Goal: Task Accomplishment & Management: Complete application form

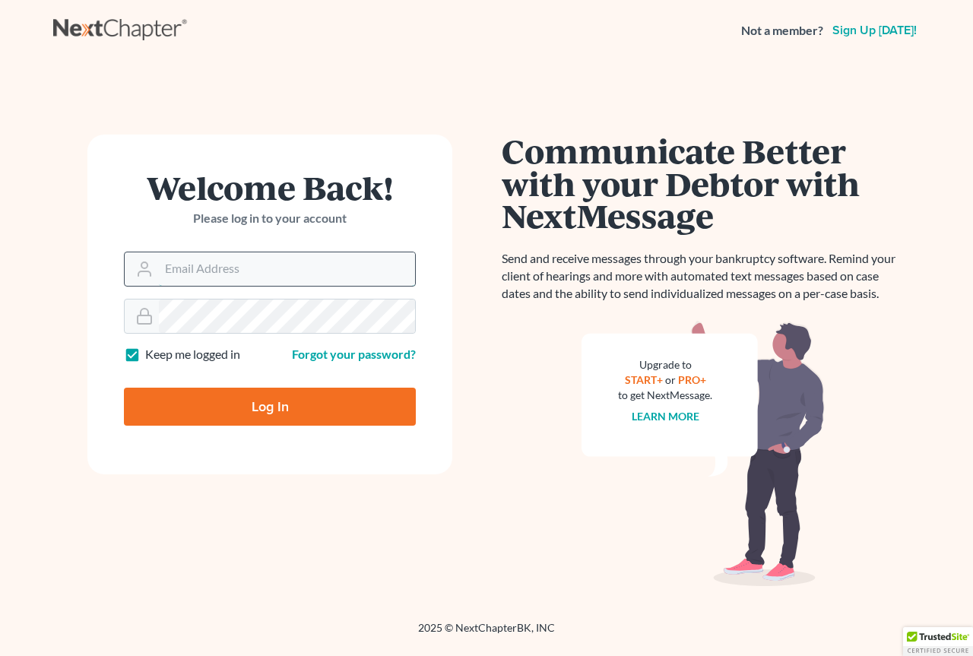
click at [216, 271] on input "Email Address" at bounding box center [287, 268] width 256 height 33
type input "[EMAIL_ADDRESS][DOMAIN_NAME]"
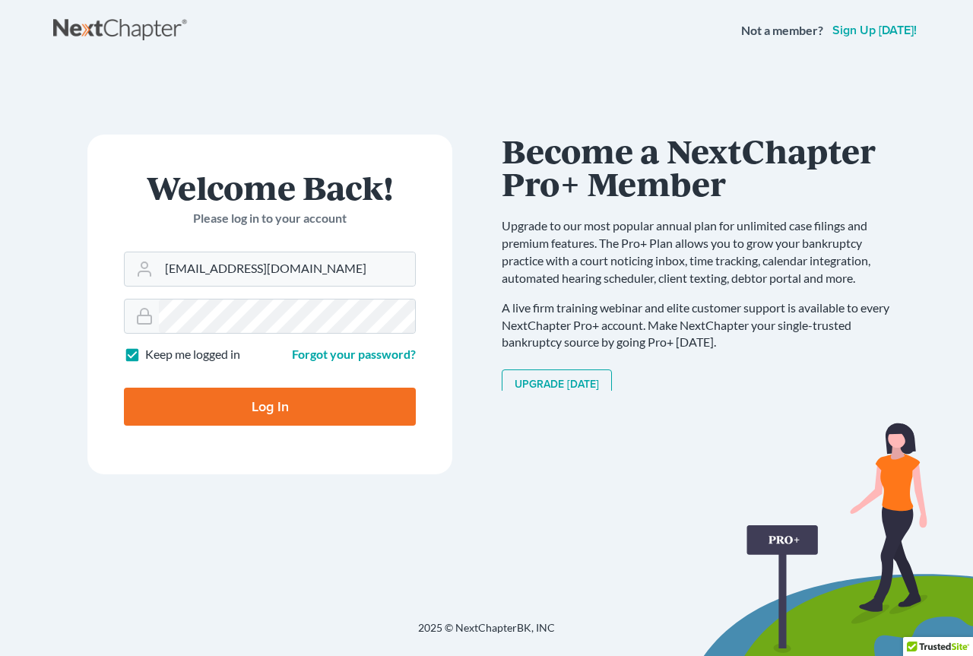
click at [217, 405] on input "Log In" at bounding box center [270, 407] width 292 height 38
type input "Thinking..."
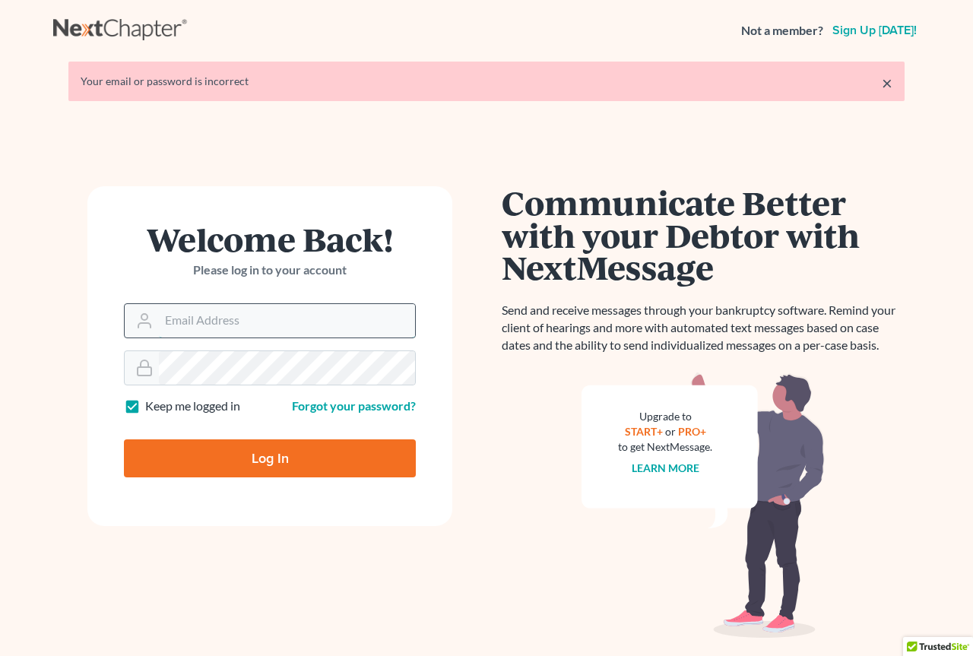
click at [212, 318] on input "Email Address" at bounding box center [287, 320] width 256 height 33
type input "[EMAIL_ADDRESS][DOMAIN_NAME]"
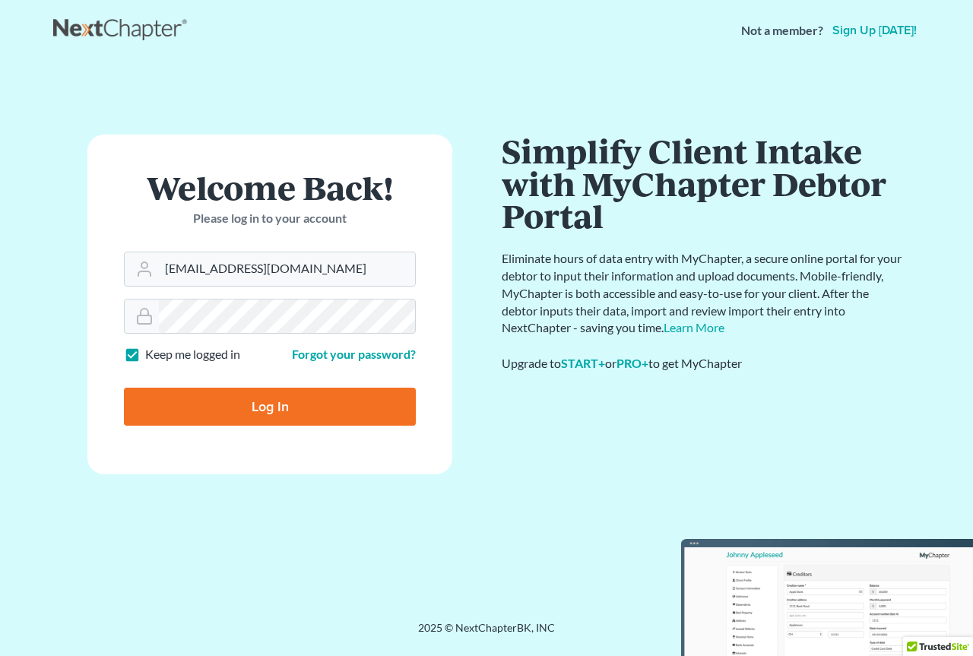
click at [281, 411] on input "Log In" at bounding box center [270, 407] width 292 height 38
type input "Thinking..."
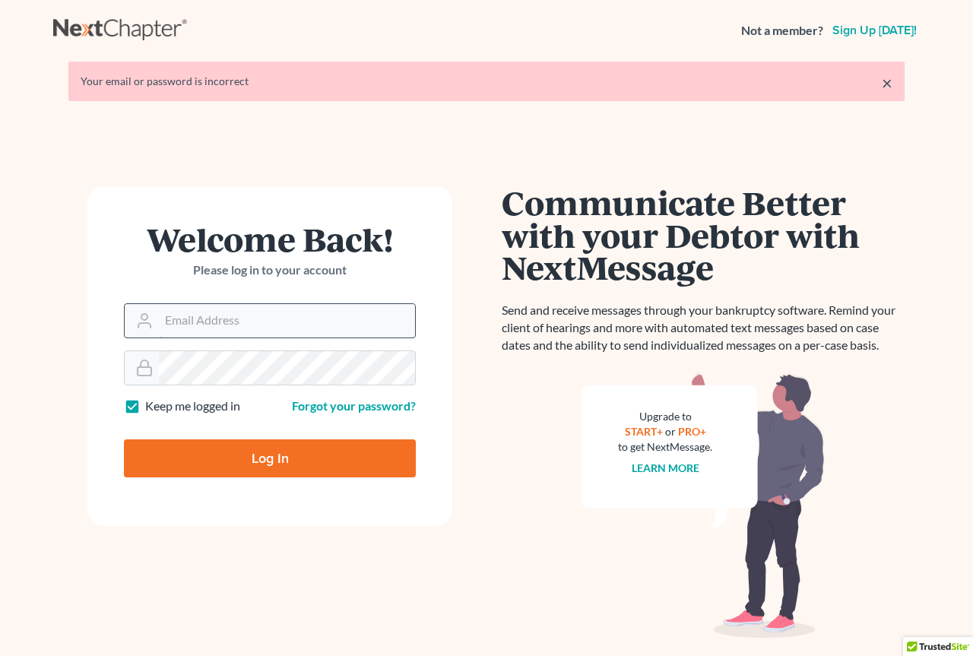
click at [232, 328] on input "Email Address" at bounding box center [287, 320] width 256 height 33
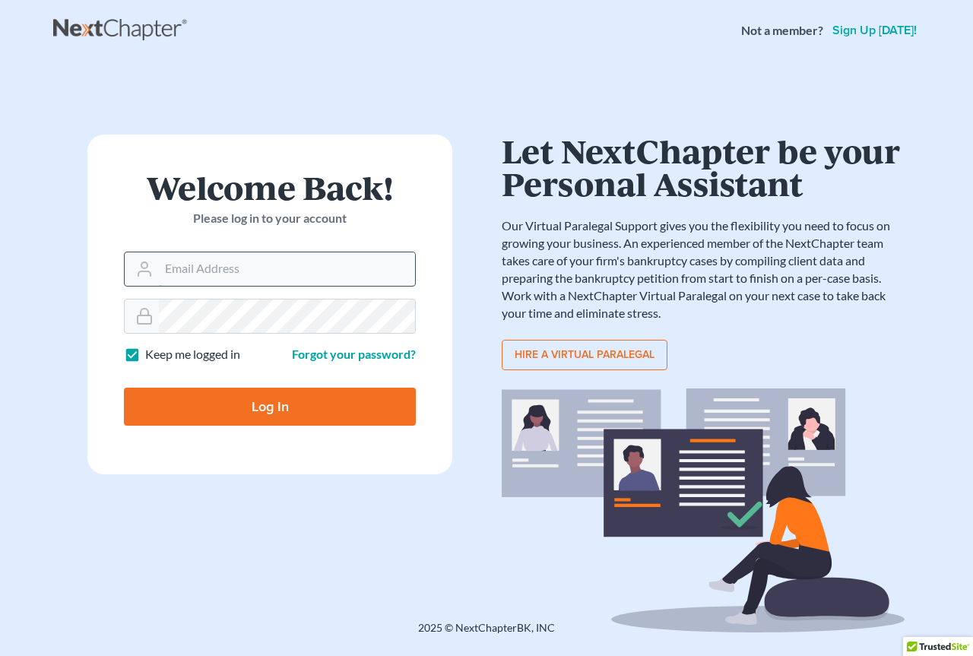
click at [259, 258] on input "Email Address" at bounding box center [287, 268] width 256 height 33
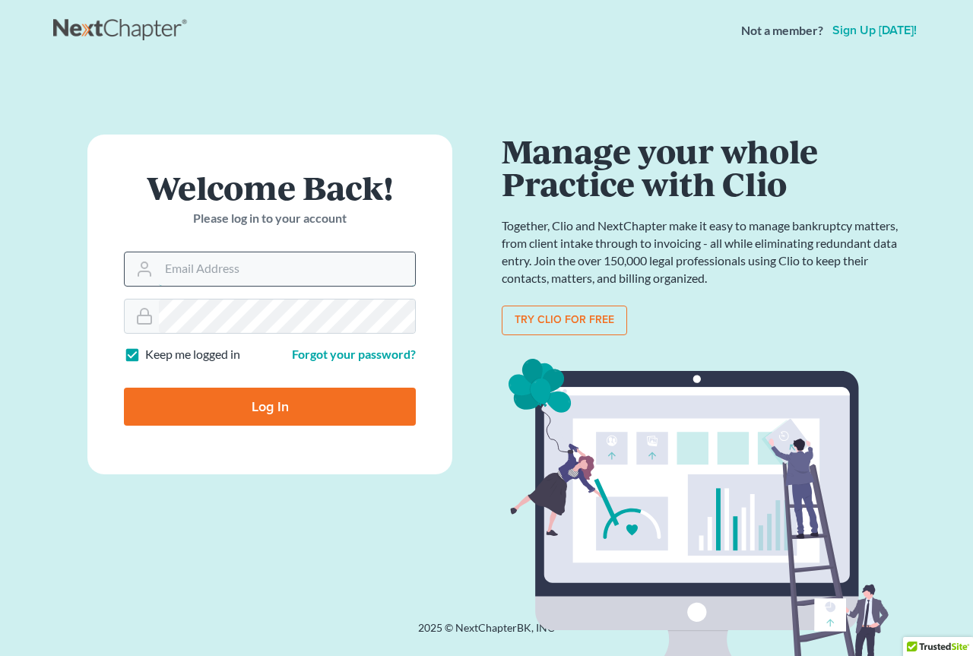
type input "[EMAIL_ADDRESS][DOMAIN_NAME]"
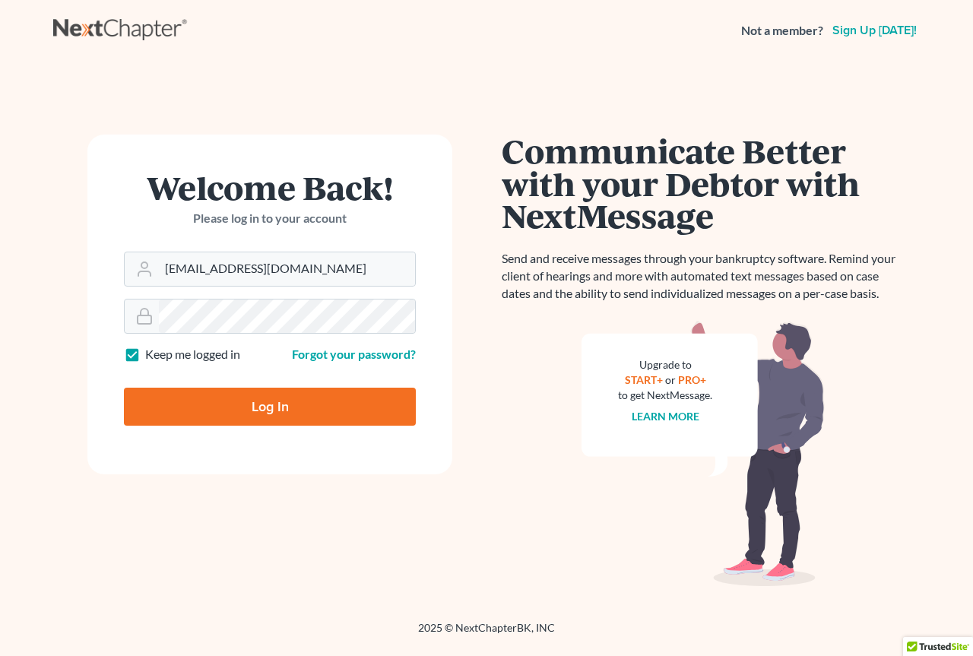
click at [312, 402] on input "Log In" at bounding box center [270, 407] width 292 height 38
type input "Thinking..."
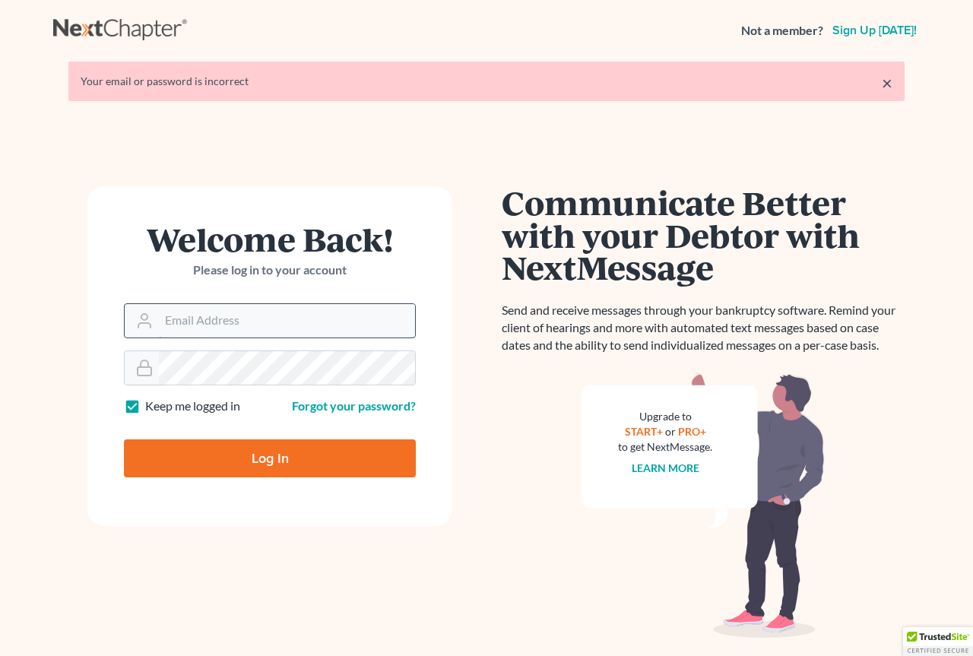
click at [281, 325] on input "Email Address" at bounding box center [287, 320] width 256 height 33
type input "[EMAIL_ADDRESS][DOMAIN_NAME]"
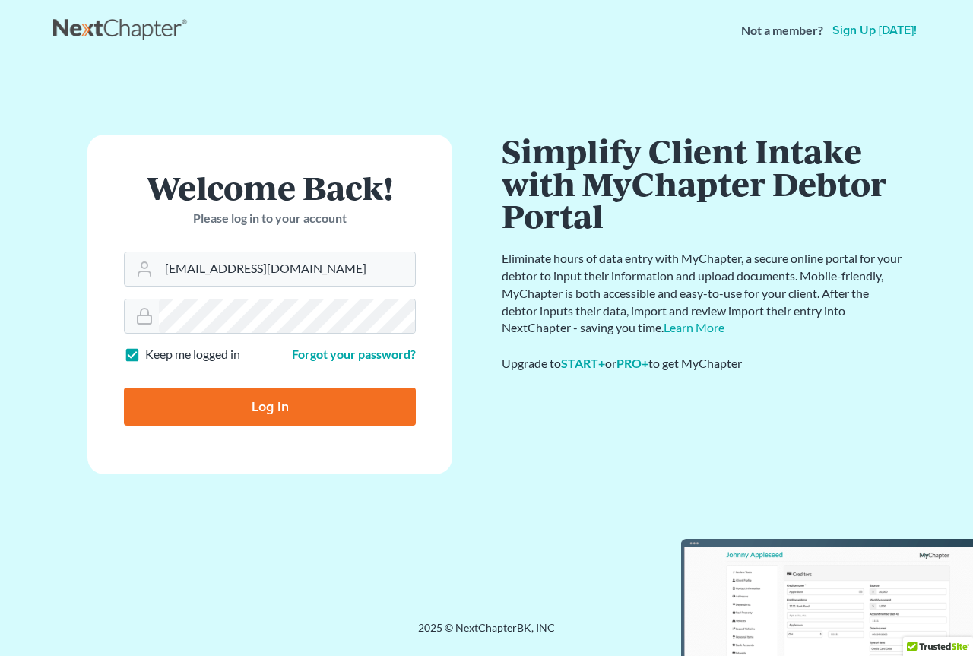
click at [239, 413] on input "Log In" at bounding box center [270, 407] width 292 height 38
type input "Thinking..."
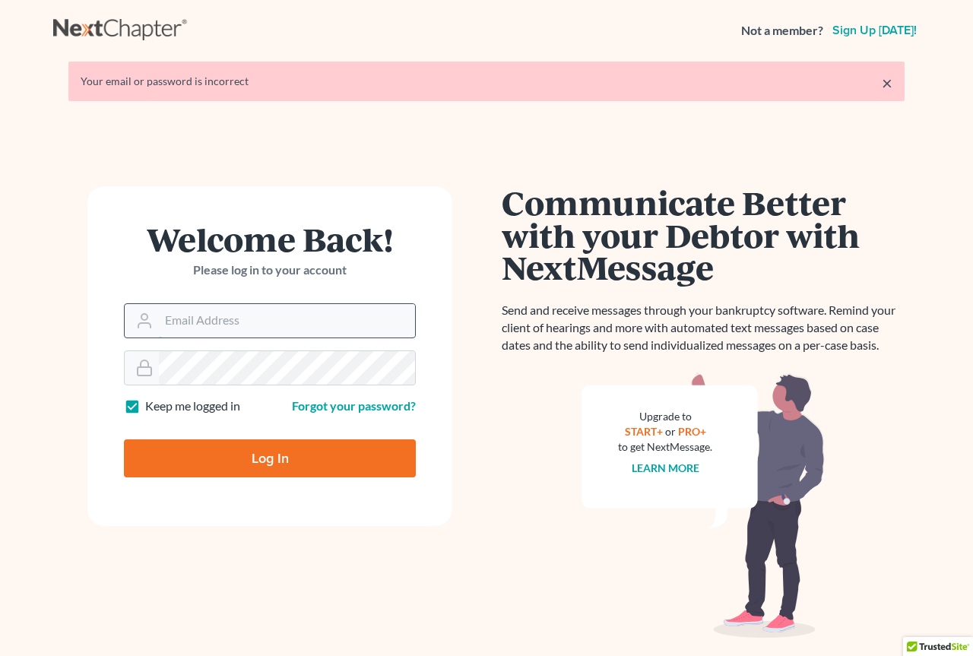
click at [200, 322] on input "Email Address" at bounding box center [287, 320] width 256 height 33
type input "[EMAIL_ADDRESS][DOMAIN_NAME]"
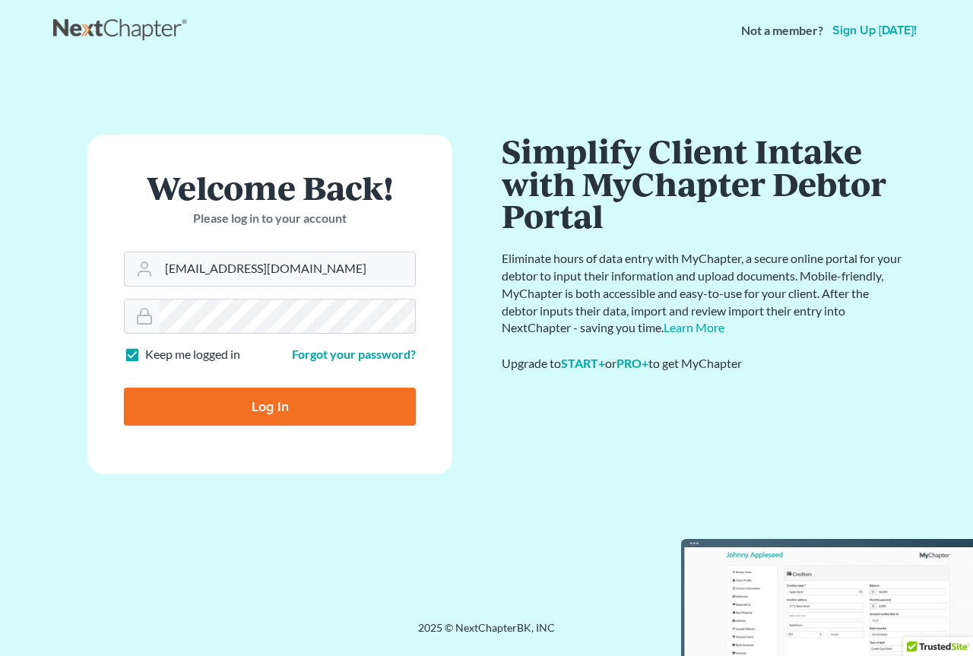
click at [241, 421] on input "Log In" at bounding box center [270, 407] width 292 height 38
type input "Thinking..."
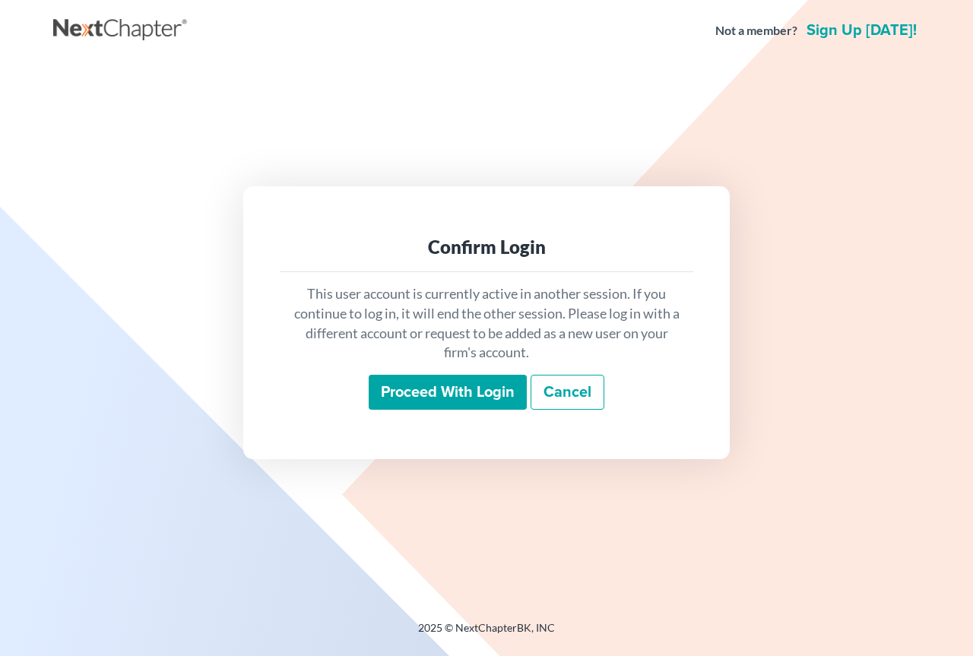
click at [469, 393] on input "Proceed with login" at bounding box center [448, 392] width 158 height 35
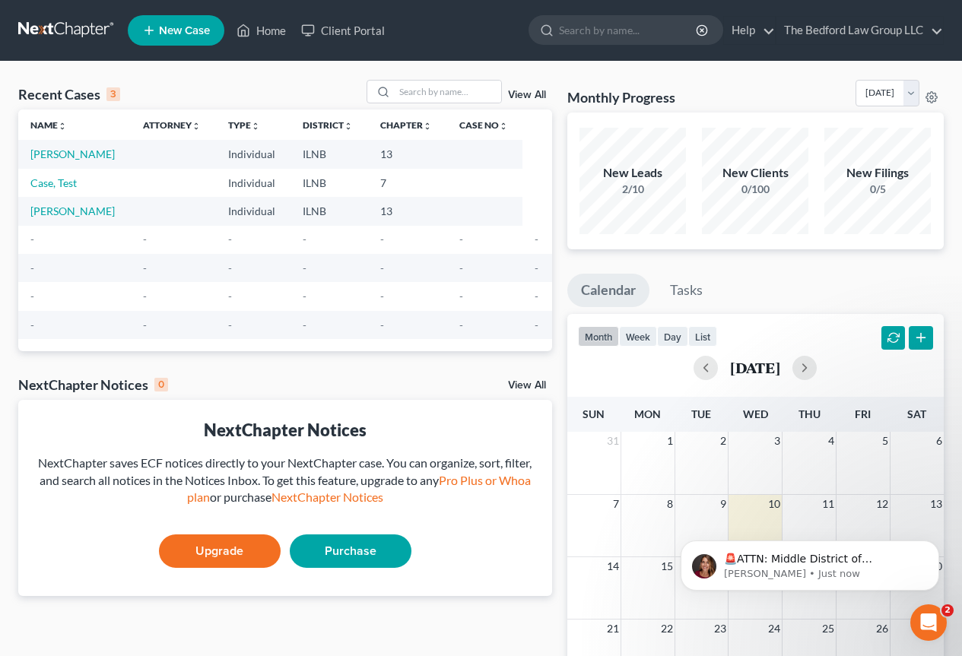
click at [188, 29] on span "New Case" at bounding box center [184, 30] width 51 height 11
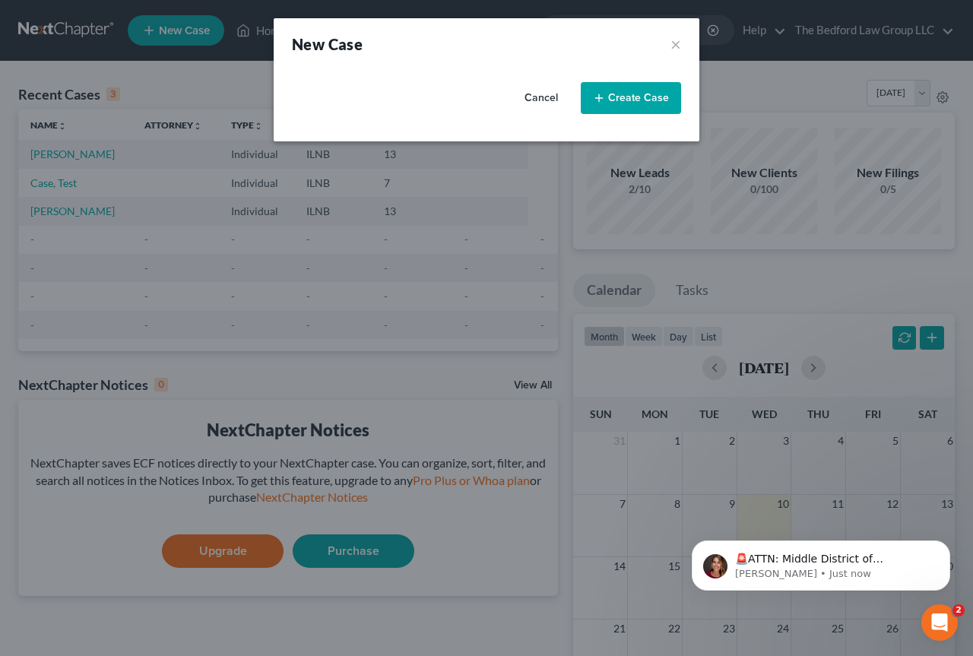
select select "25"
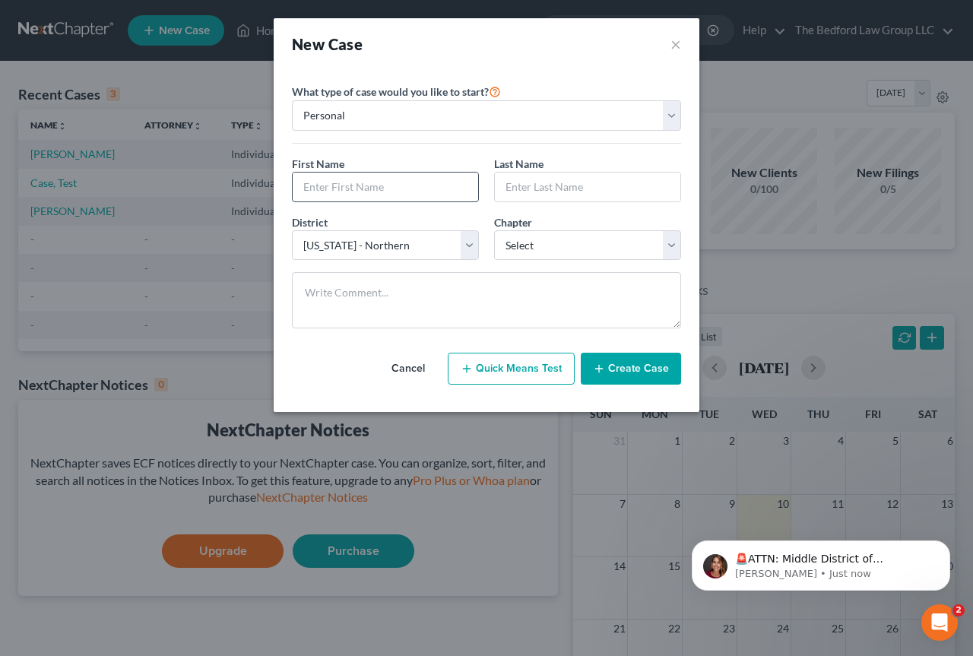
click at [374, 179] on input "text" at bounding box center [385, 187] width 185 height 29
click at [334, 185] on input "text" at bounding box center [385, 187] width 185 height 29
click at [664, 242] on select "Select 7 11 12 13" at bounding box center [587, 245] width 187 height 30
select select "0"
click at [494, 230] on select "Select 7 11 12 13" at bounding box center [587, 245] width 187 height 30
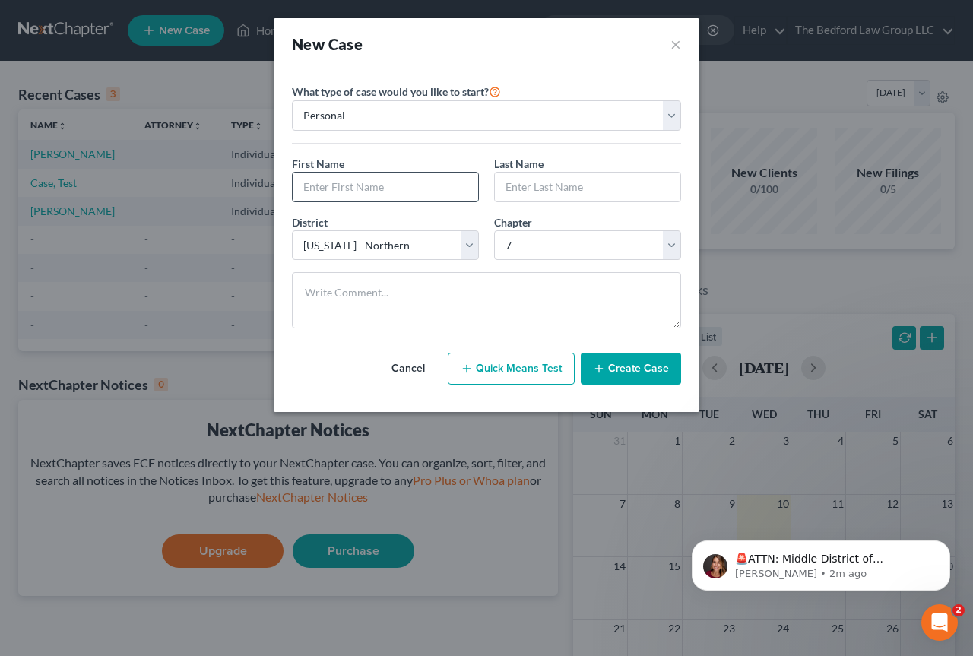
click at [349, 181] on input "text" at bounding box center [385, 187] width 185 height 29
drag, startPoint x: 381, startPoint y: 177, endPoint x: 391, endPoint y: 268, distance: 91.0
click at [379, 202] on div "First Name * Last Name *" at bounding box center [486, 185] width 404 height 59
click at [407, 281] on textarea at bounding box center [486, 300] width 389 height 56
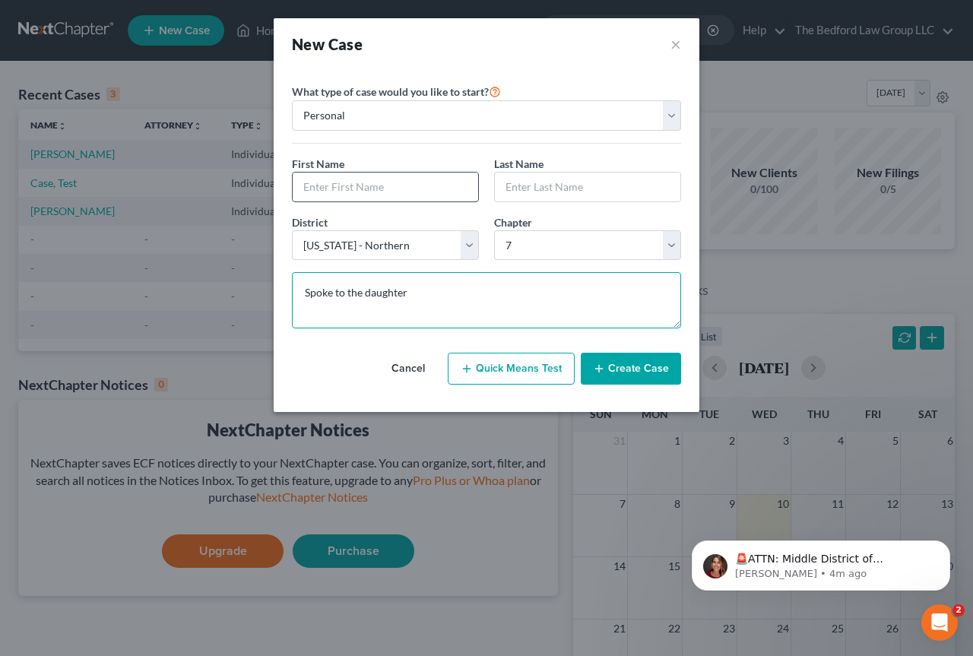
type textarea "Spoke to the daughter"
click at [345, 185] on input "text" at bounding box center [385, 187] width 185 height 29
type input "U"
type input "Youssou"
type input "Ndiaye"
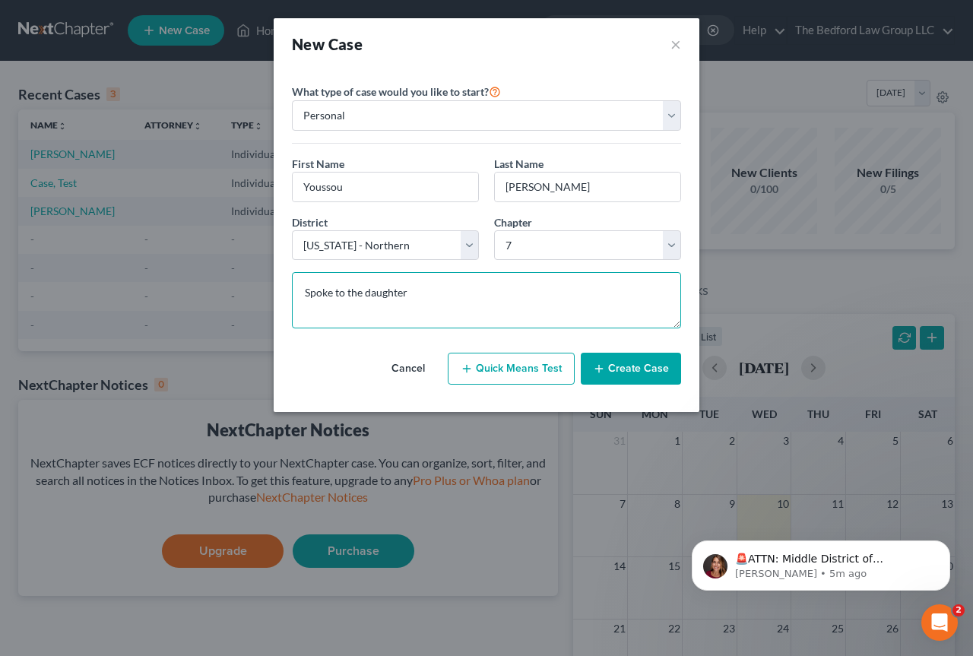
click at [447, 307] on textarea "Spoke to the daughter" at bounding box center [486, 300] width 389 height 56
type textarea "Spoke to the daughter [PERSON_NAME]"
click at [658, 368] on button "Create Case" at bounding box center [631, 369] width 100 height 32
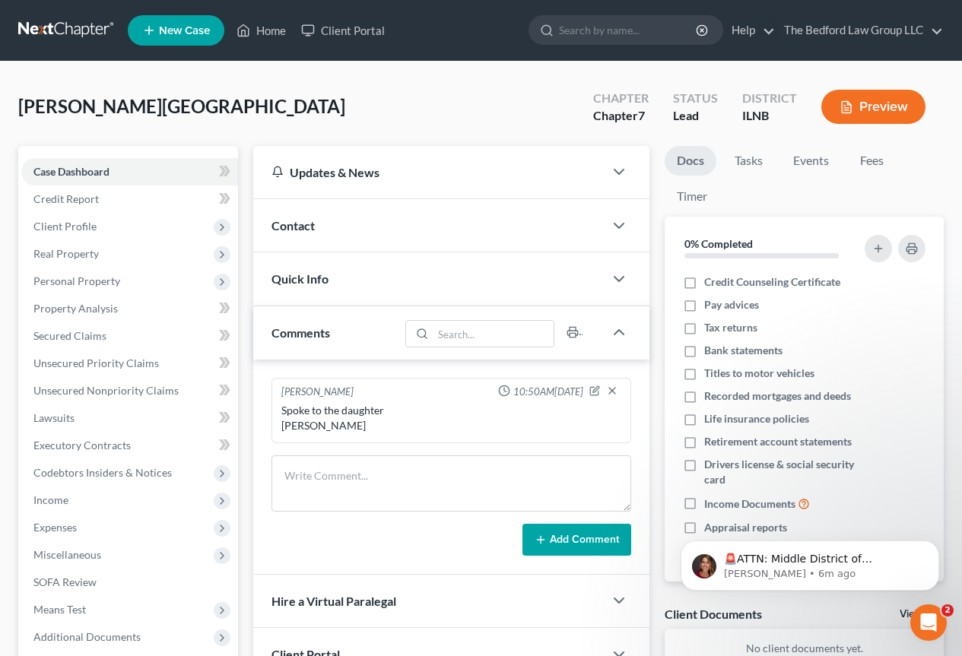
click at [517, 230] on div "Contact" at bounding box center [428, 225] width 350 height 52
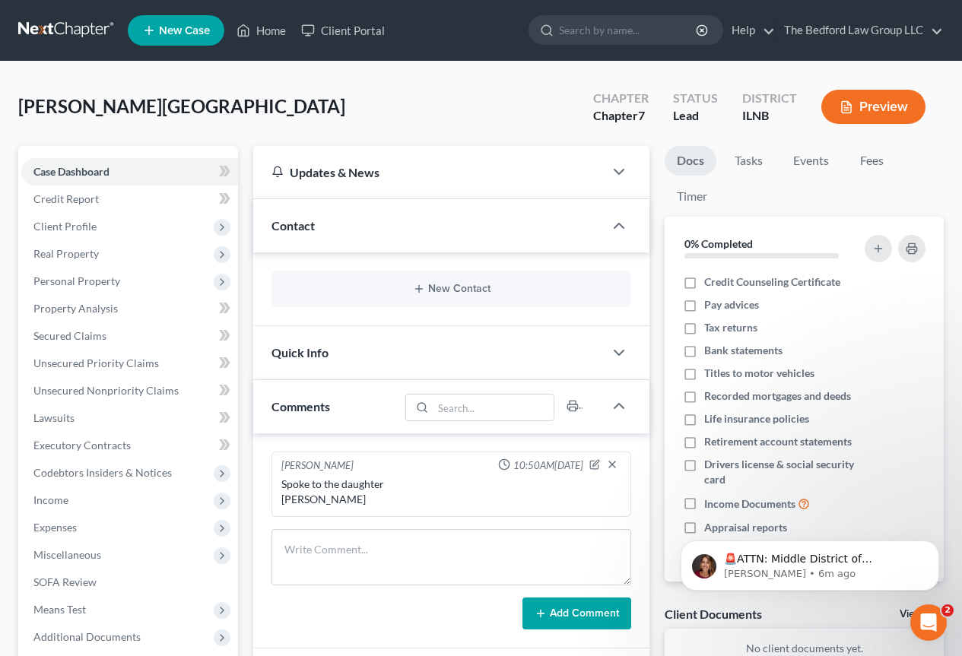
click at [504, 280] on div "New Contact" at bounding box center [451, 289] width 360 height 36
click at [439, 290] on button "New Contact" at bounding box center [451, 289] width 335 height 12
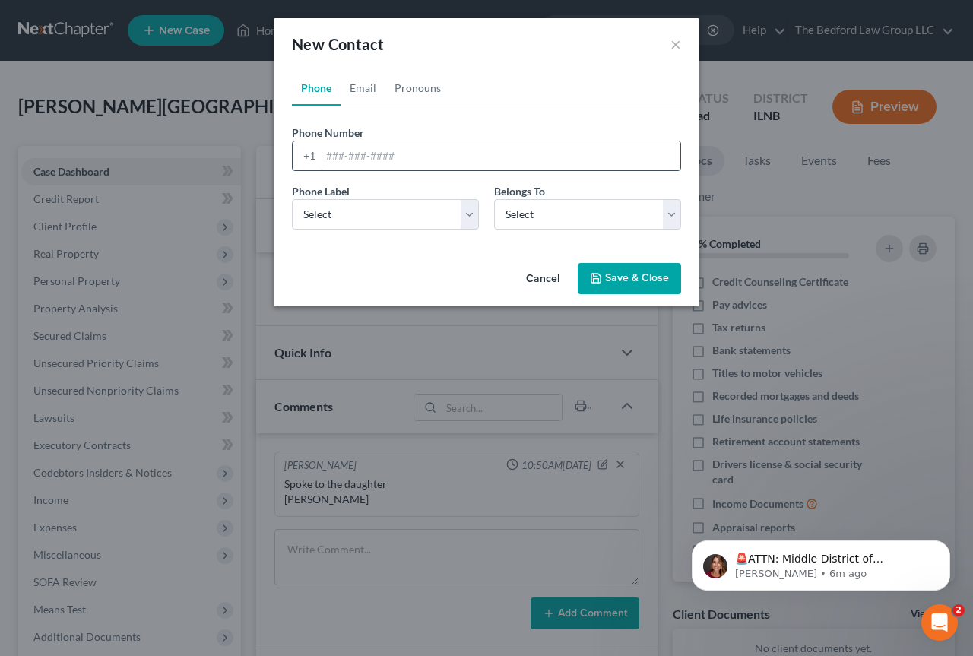
click at [401, 151] on input "tel" at bounding box center [501, 155] width 360 height 29
type input "773-716-4550"
click at [474, 214] on select "Select Mobile Home Work Other" at bounding box center [385, 214] width 187 height 30
select select "0"
click at [292, 199] on select "Select Mobile Home Work Other" at bounding box center [385, 214] width 187 height 30
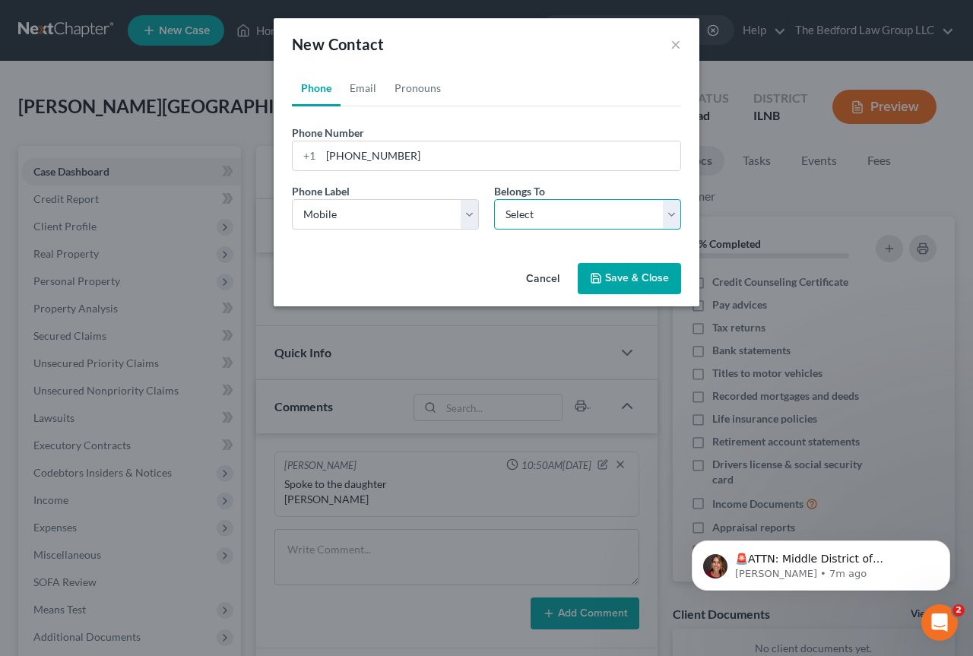
click at [668, 208] on select "Select Client Other" at bounding box center [587, 214] width 187 height 30
select select "0"
click at [494, 199] on select "Select Client Other" at bounding box center [587, 214] width 187 height 30
click at [375, 87] on link "Email" at bounding box center [363, 88] width 45 height 36
click at [389, 162] on input "email" at bounding box center [501, 155] width 360 height 29
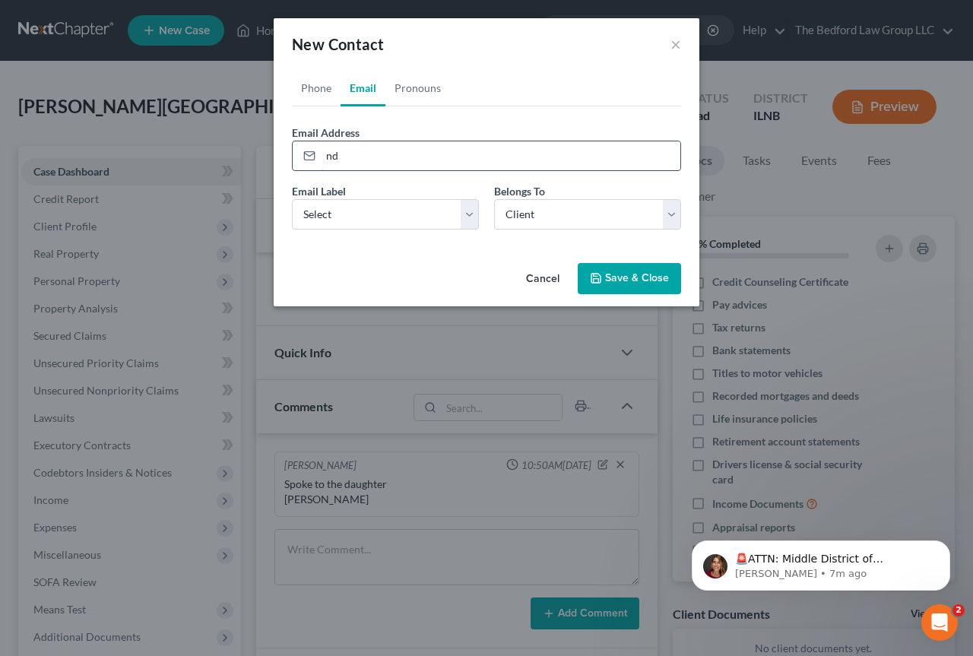
type input "n"
type input "[EMAIL_ADDRESS][DOMAIN_NAME]"
click at [464, 209] on select "Select Home Work Other" at bounding box center [385, 214] width 187 height 30
select select "0"
click at [292, 199] on select "Select Home Work Other" at bounding box center [385, 214] width 187 height 30
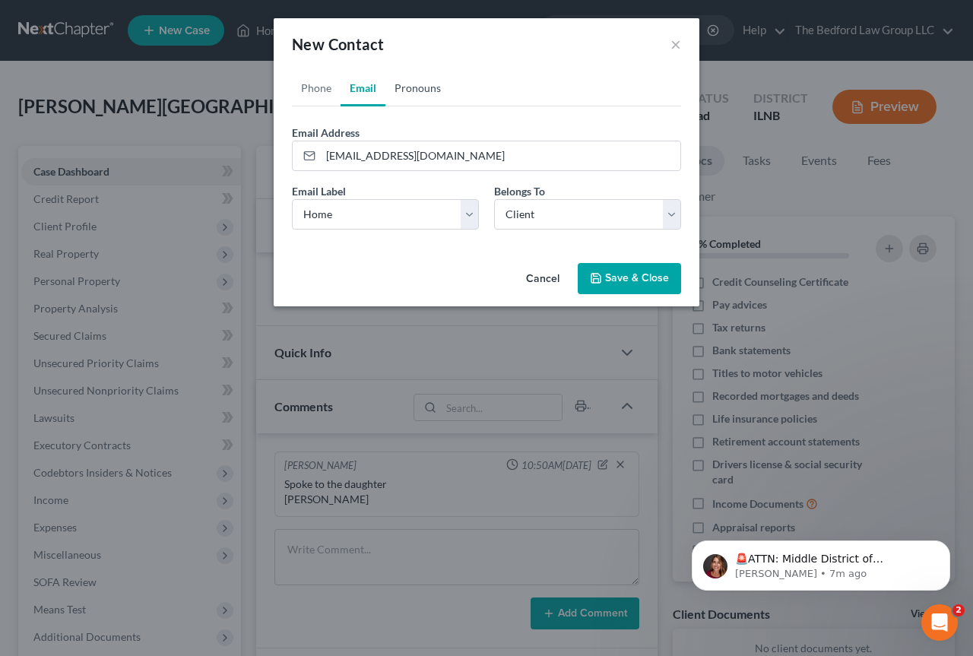
click at [408, 89] on link "Pronouns" at bounding box center [417, 88] width 65 height 36
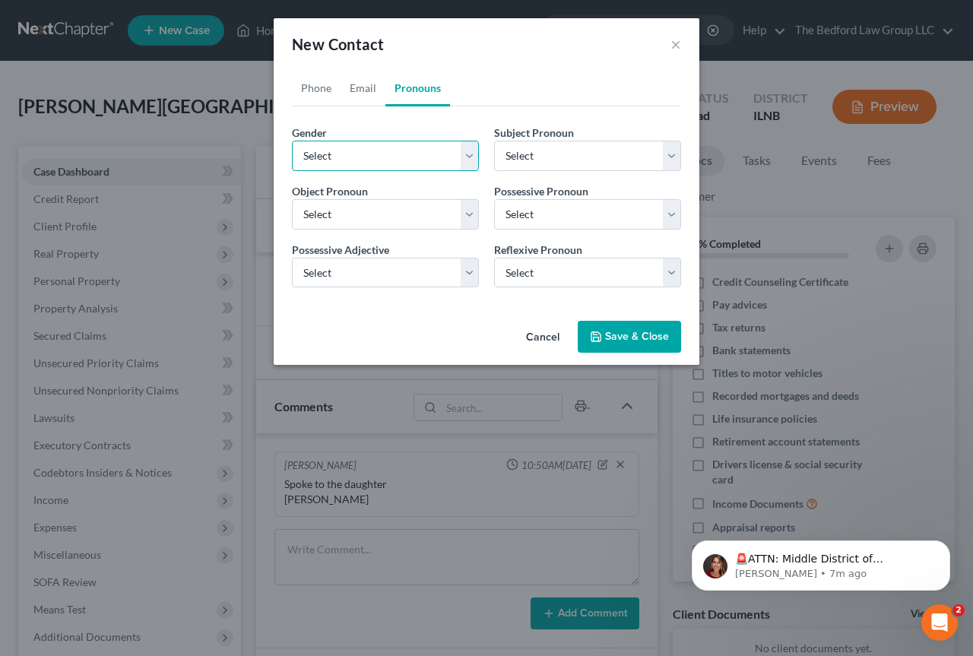
click at [466, 153] on select "Select Male Female Non Binary More Than One Person" at bounding box center [385, 156] width 187 height 30
select select "1"
click at [292, 141] on select "Select Male Female Non Binary More Than One Person" at bounding box center [385, 156] width 187 height 30
select select "1"
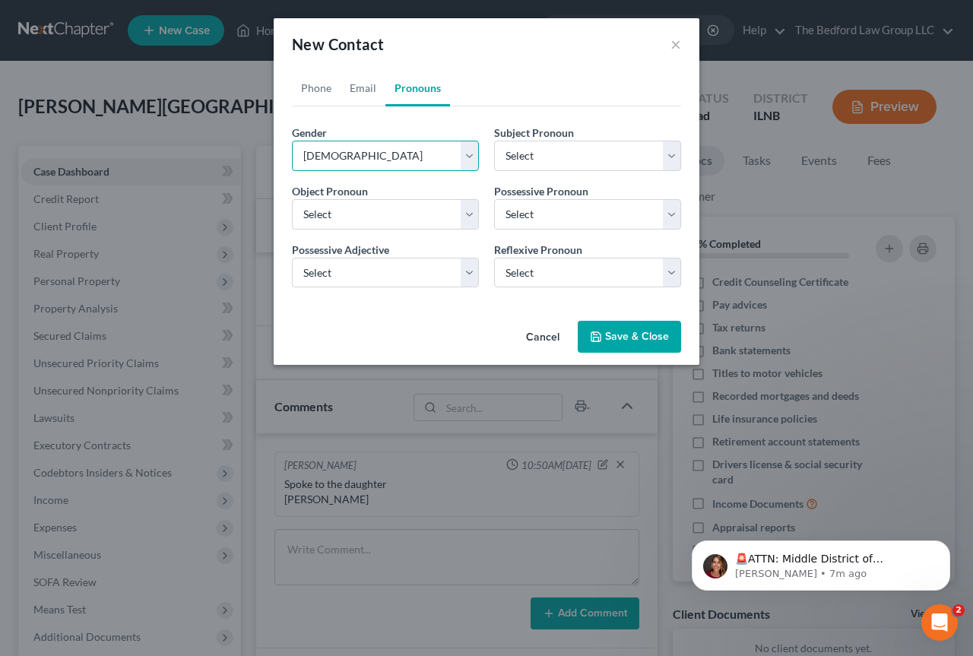
select select "1"
click at [670, 153] on select "Select He She They They" at bounding box center [587, 156] width 187 height 30
select select "0"
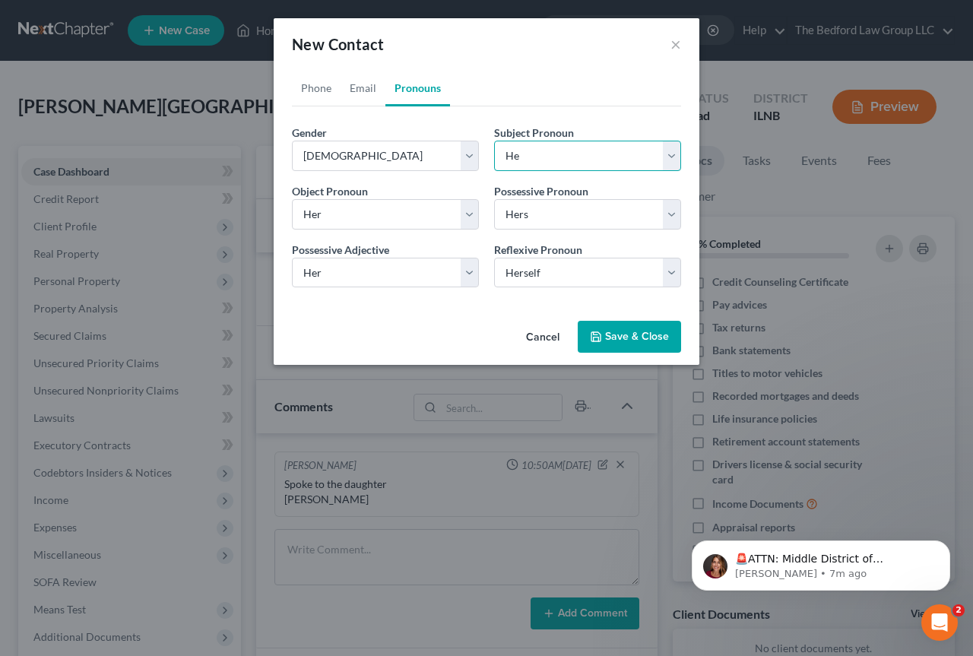
click at [494, 141] on select "Select He She They They" at bounding box center [587, 156] width 187 height 30
click at [468, 211] on select "Select Him Her Them Them" at bounding box center [385, 214] width 187 height 30
select select "0"
click at [292, 199] on select "Select Him Her Them Them" at bounding box center [385, 214] width 187 height 30
click at [673, 211] on select "Select His Hers Theirs Theirs" at bounding box center [587, 214] width 187 height 30
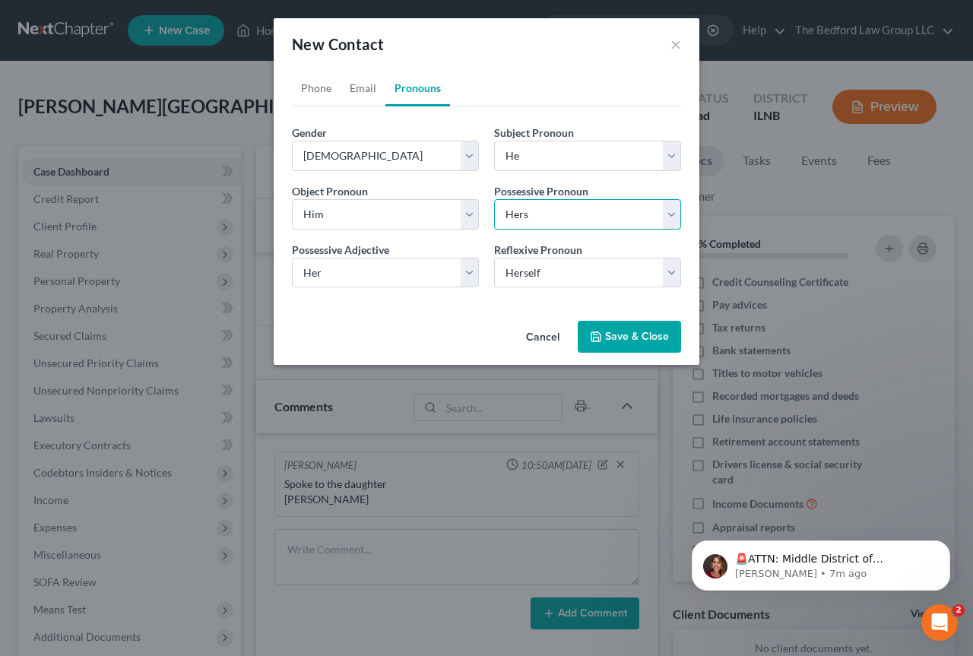
select select "0"
click at [494, 199] on select "Select His Hers Theirs Theirs" at bounding box center [587, 214] width 187 height 30
click at [470, 268] on select "Select His Her Their Their" at bounding box center [385, 273] width 187 height 30
select select "0"
click at [292, 258] on select "Select His Her Their Their" at bounding box center [385, 273] width 187 height 30
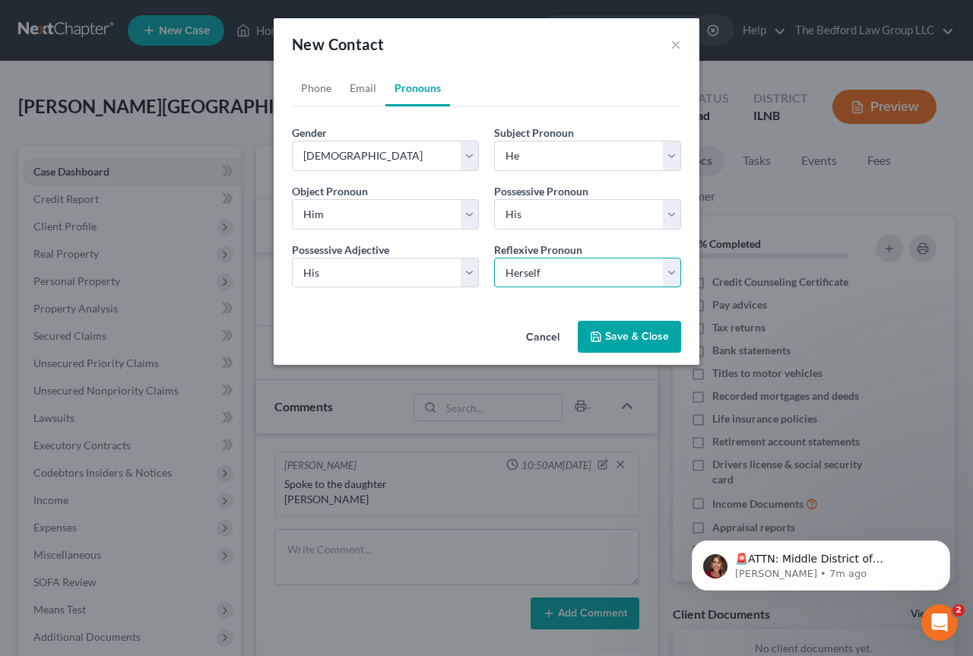
click at [676, 275] on select "Select Himself Herself Themselves Themselves" at bounding box center [587, 273] width 187 height 30
select select "0"
click at [494, 258] on select "Select Himself Herself Themselves Themselves" at bounding box center [587, 273] width 187 height 30
click at [645, 337] on button "Save & Close" at bounding box center [629, 337] width 103 height 32
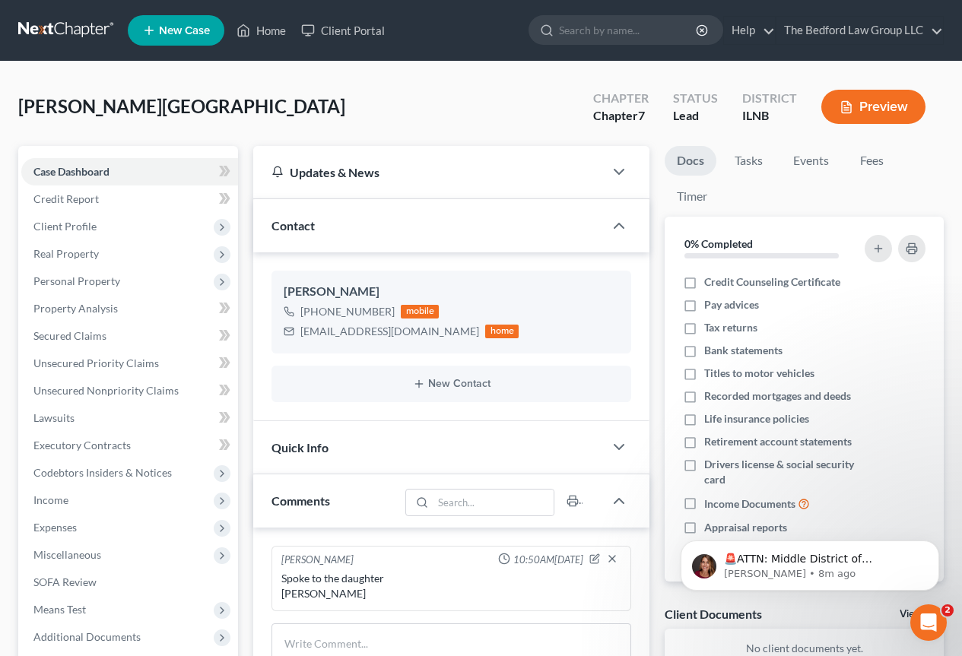
click at [490, 394] on div "New Contact" at bounding box center [451, 384] width 360 height 36
click at [444, 382] on button "New Contact" at bounding box center [451, 384] width 335 height 12
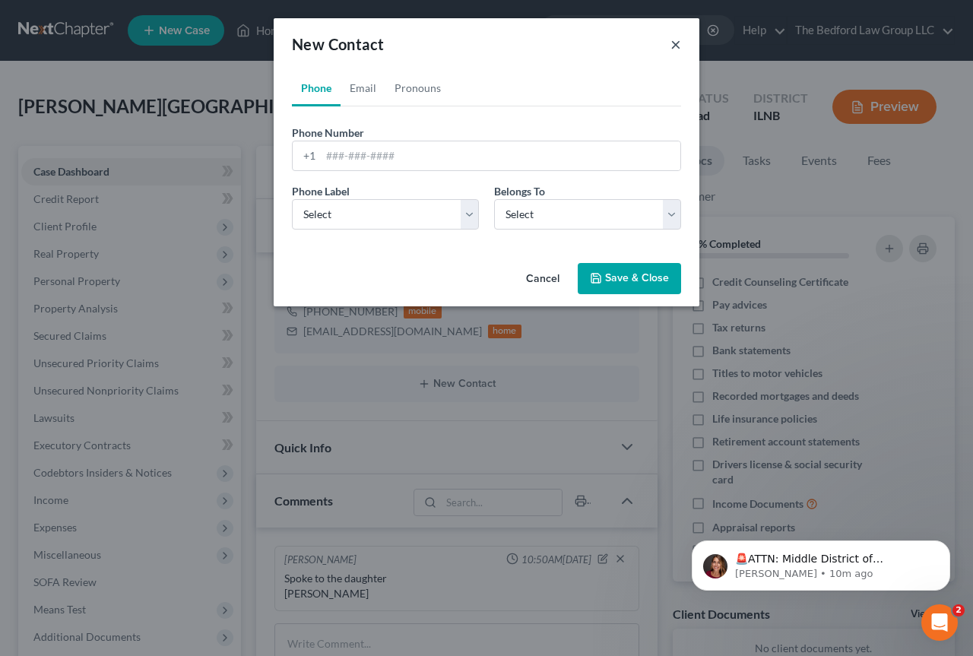
click at [676, 43] on button "×" at bounding box center [675, 44] width 11 height 18
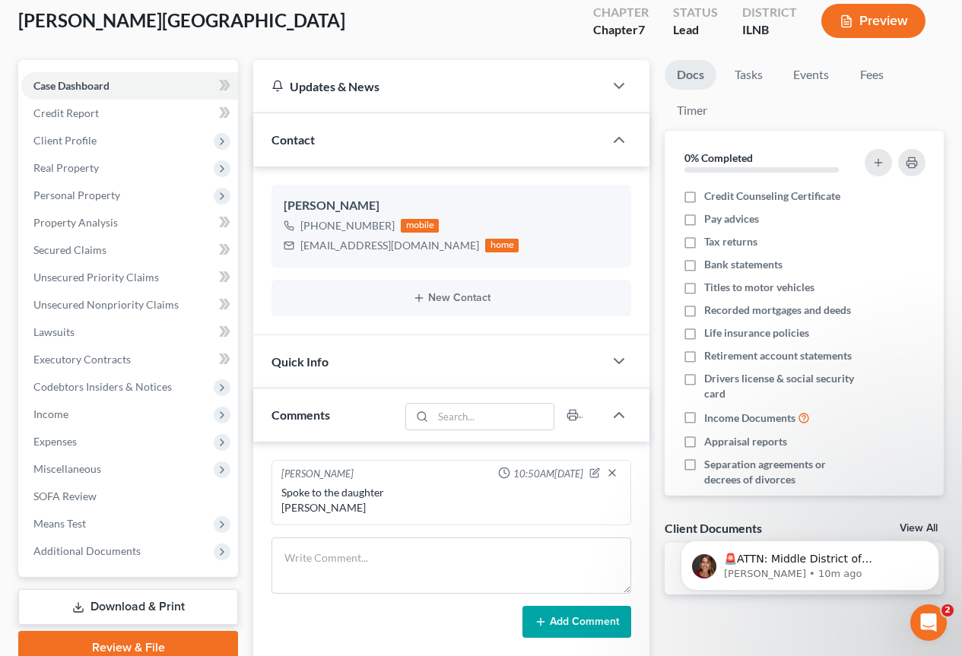
scroll to position [77, 0]
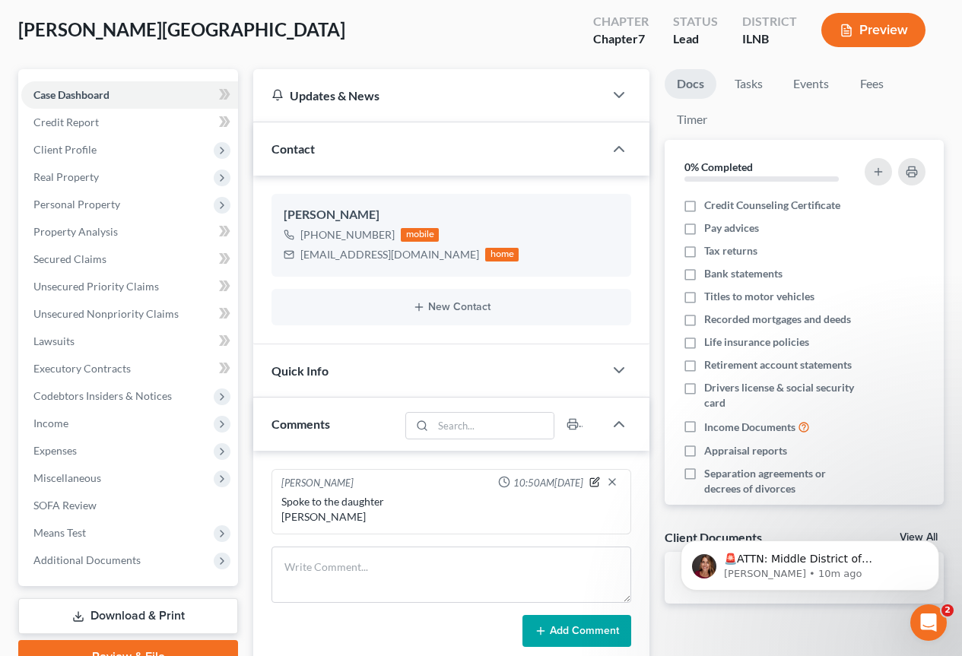
click at [598, 480] on icon "button" at bounding box center [596, 480] width 6 height 6
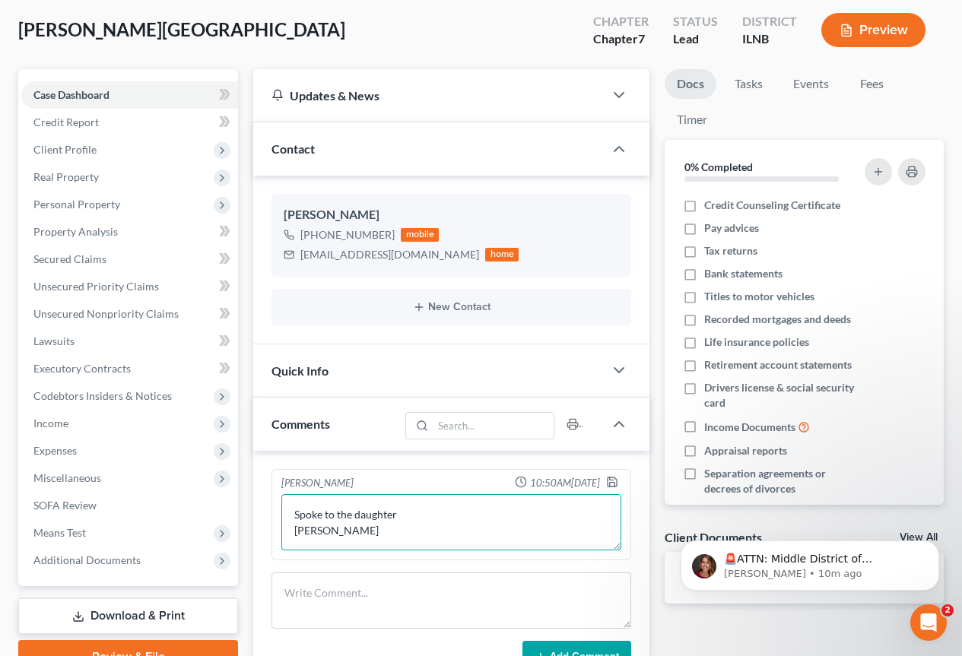
click at [385, 524] on textarea "Spoke to the daughter [PERSON_NAME]" at bounding box center [451, 522] width 340 height 56
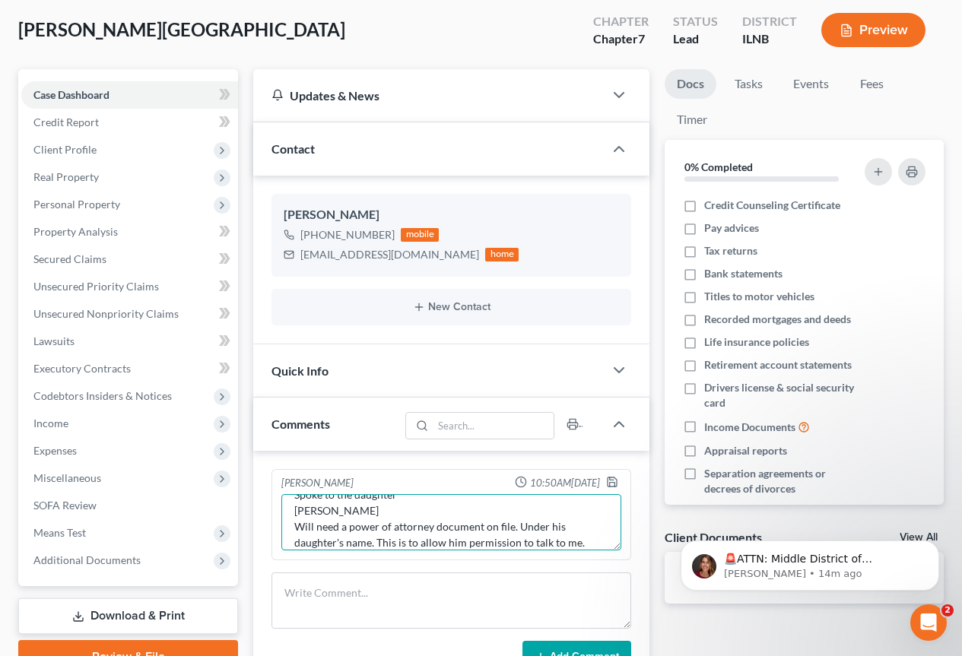
type textarea "Spoke to the daughter Nathalie loma Will need a power of attorney document on f…"
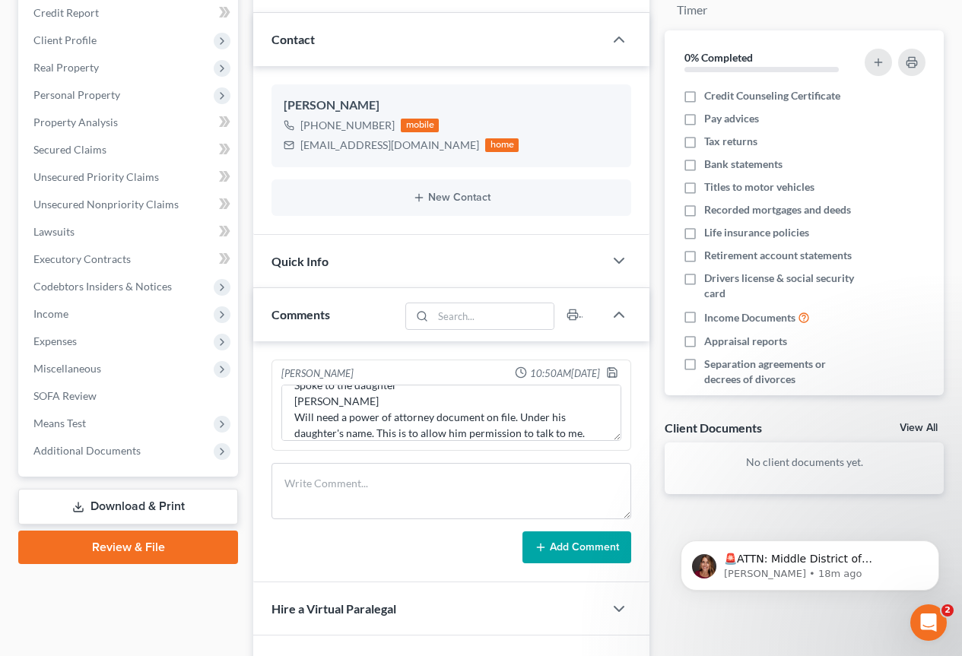
scroll to position [305, 0]
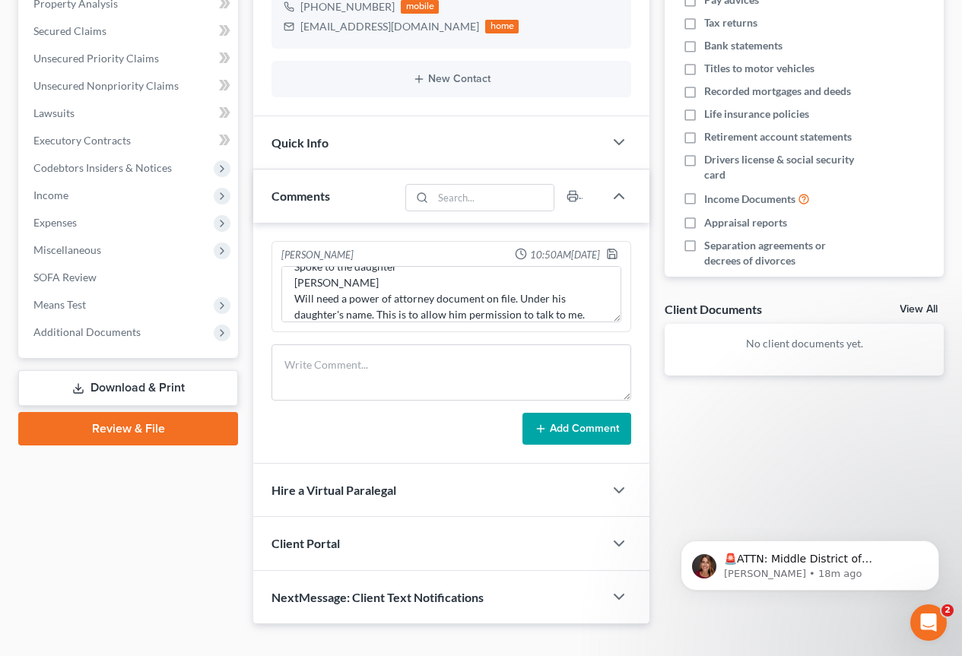
click at [579, 551] on div "Client Portal" at bounding box center [428, 543] width 350 height 52
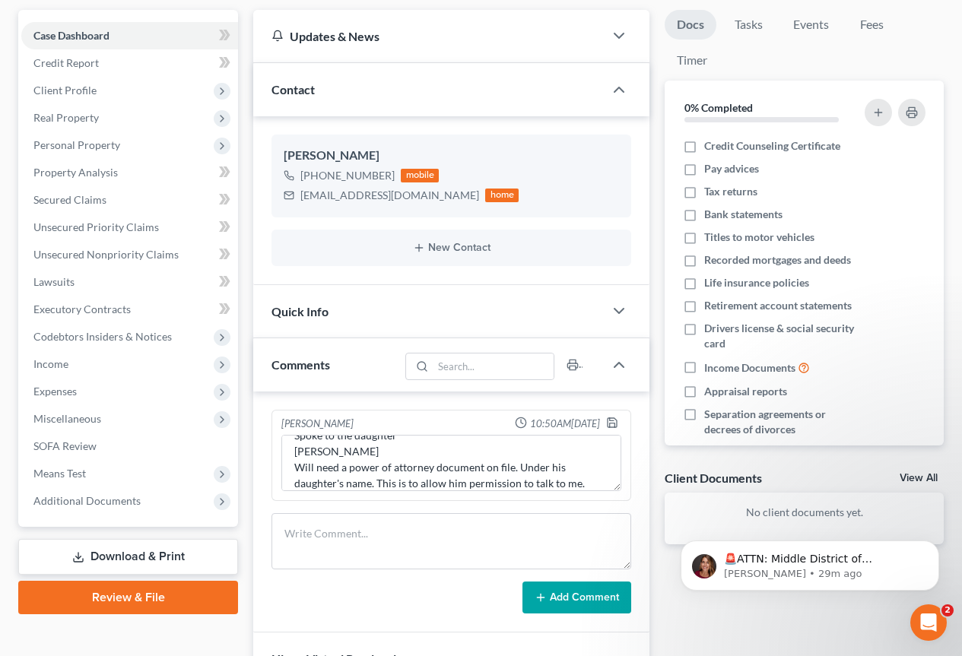
scroll to position [60, 0]
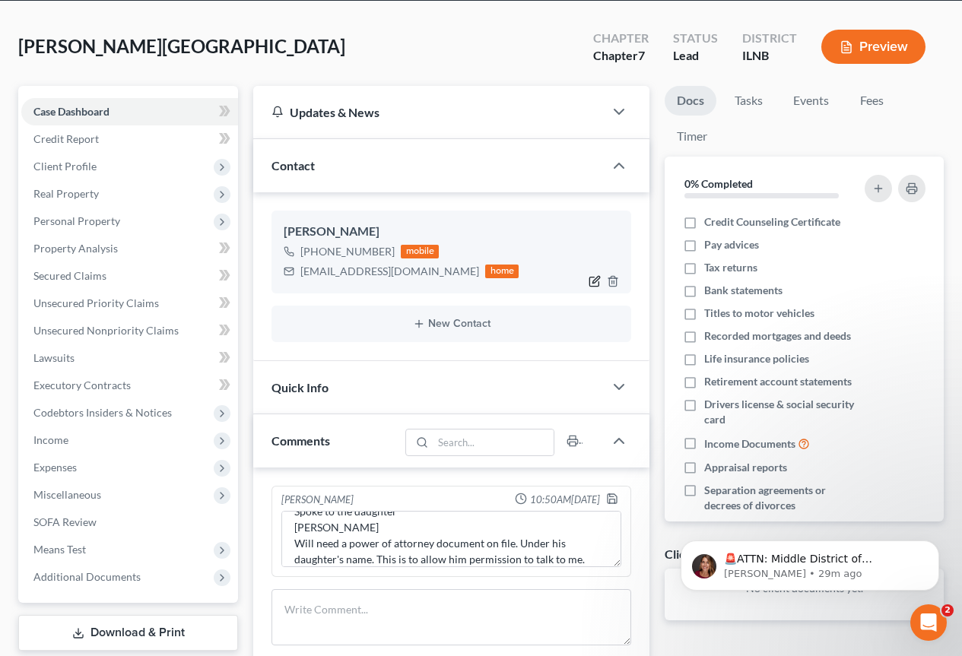
click at [594, 282] on icon "button" at bounding box center [594, 281] width 12 height 12
select select "0"
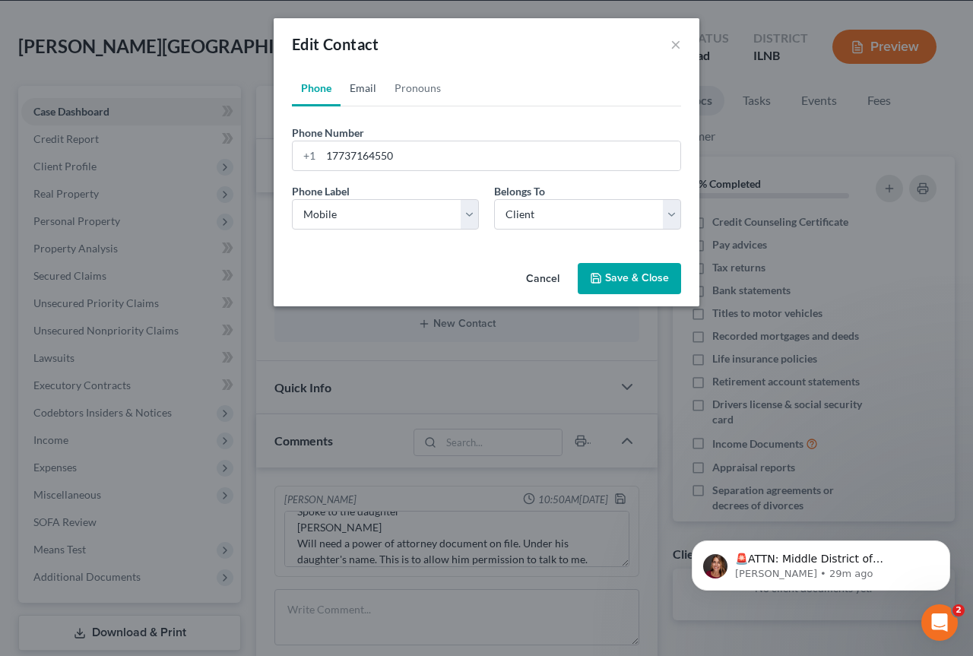
click at [372, 84] on link "Email" at bounding box center [363, 88] width 45 height 36
drag, startPoint x: 488, startPoint y: 154, endPoint x: 322, endPoint y: 154, distance: 165.7
click at [322, 154] on input "[EMAIL_ADDRESS][DOMAIN_NAME]" at bounding box center [501, 155] width 360 height 29
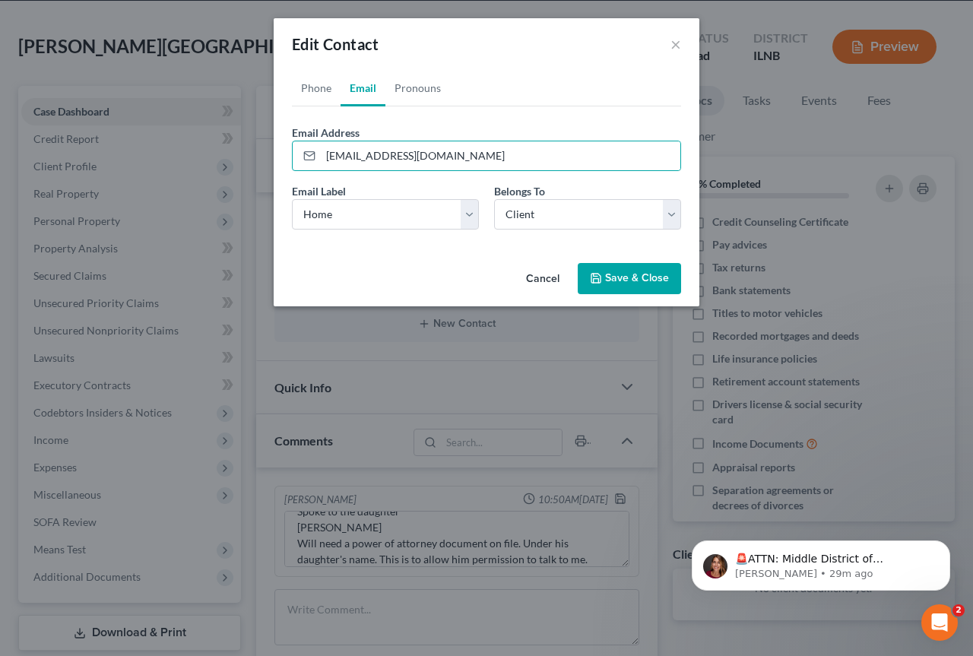
click at [600, 283] on icon "button" at bounding box center [595, 278] width 9 height 9
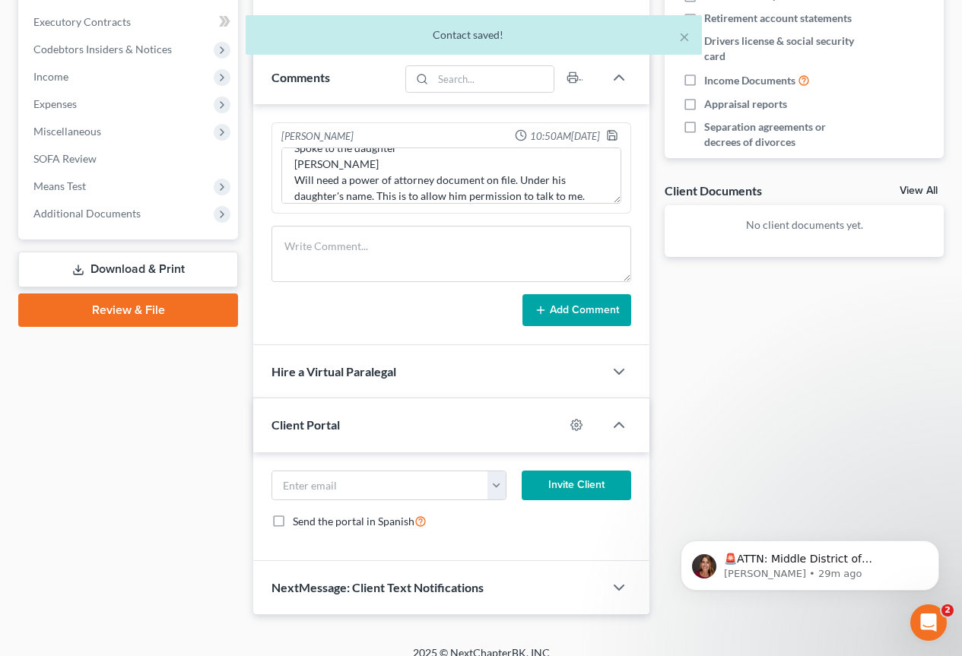
scroll to position [440, 0]
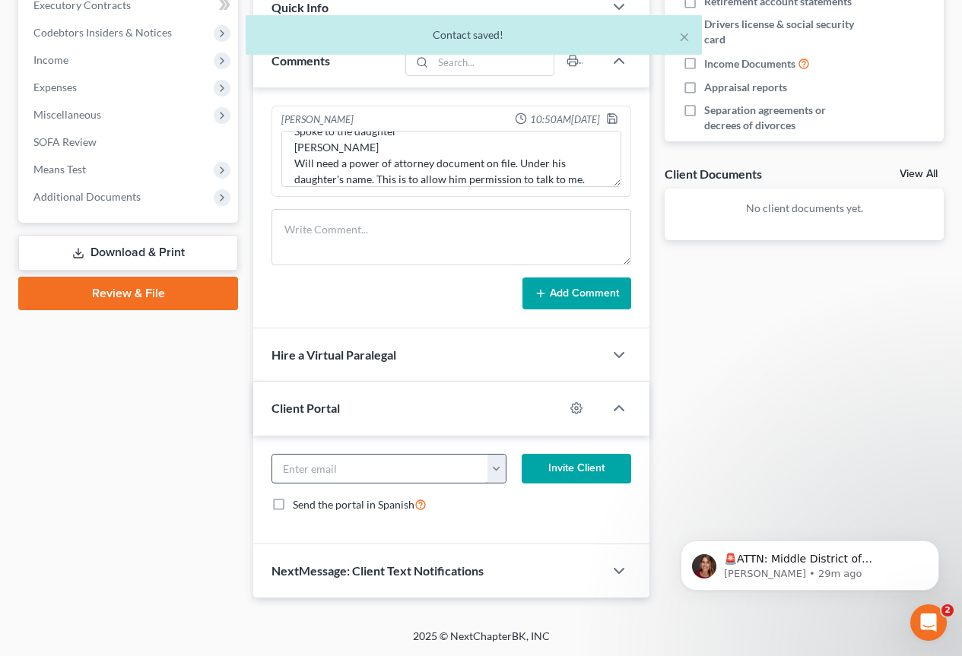
click at [375, 464] on input "email" at bounding box center [380, 469] width 216 height 29
paste input "[EMAIL_ADDRESS][DOMAIN_NAME]"
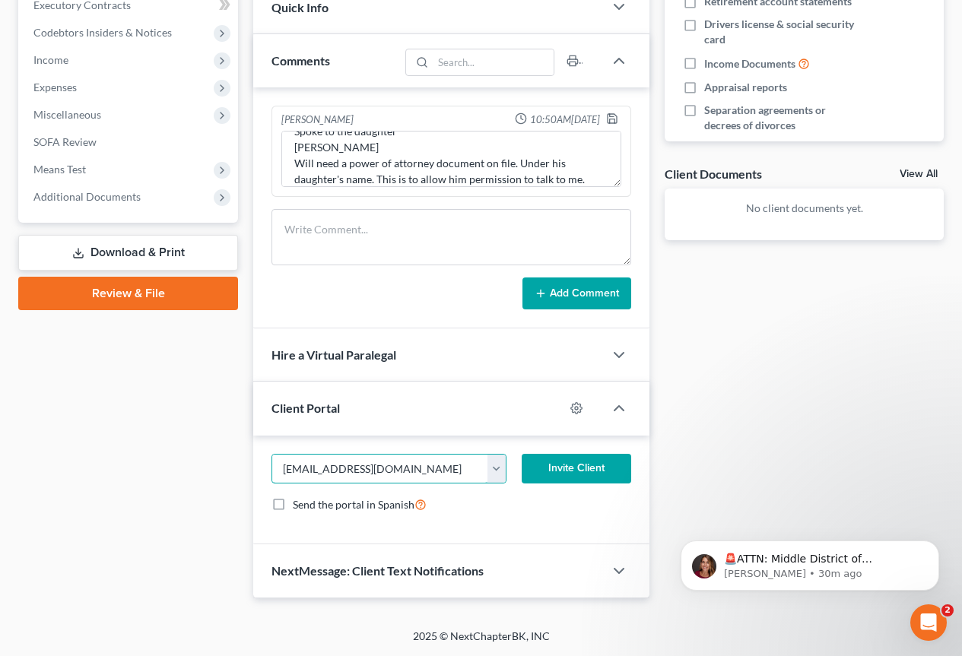
type input "[EMAIL_ADDRESS][DOMAIN_NAME]"
click at [565, 471] on button "Invite Client" at bounding box center [575, 469] width 109 height 30
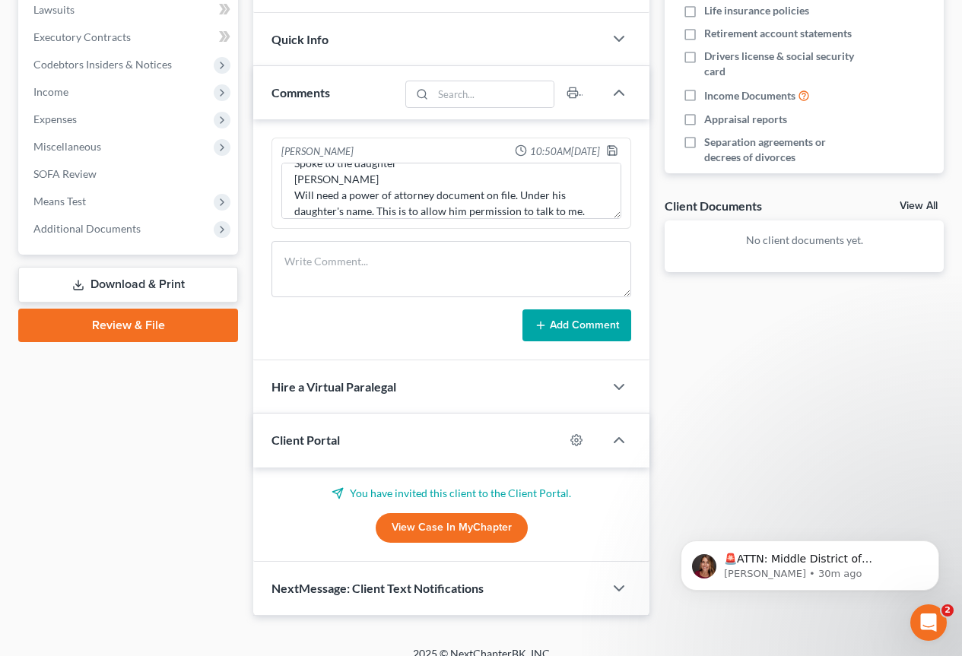
scroll to position [426, 0]
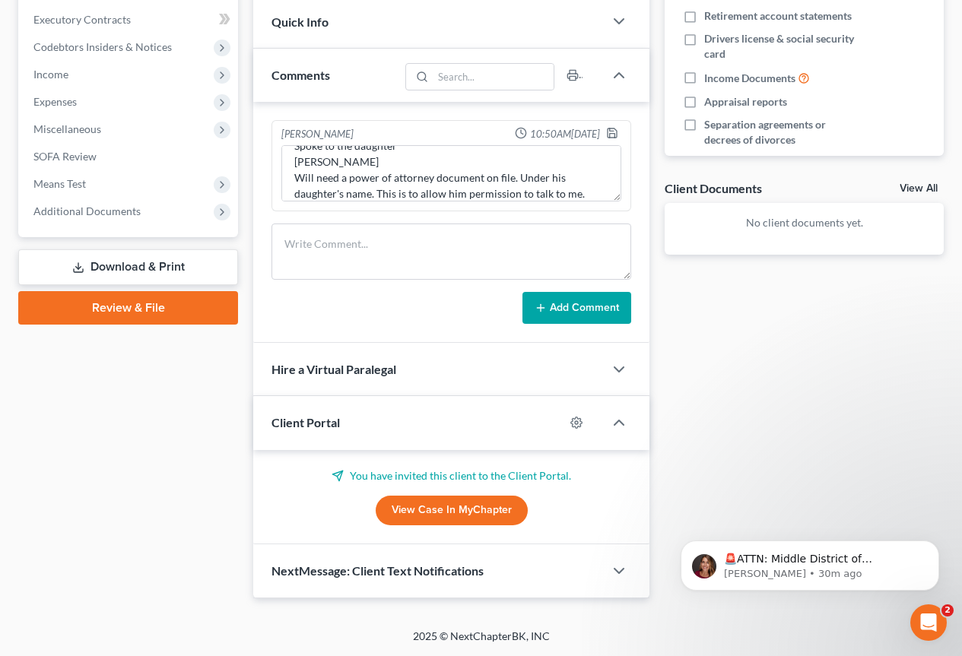
click at [550, 573] on div "NextMessage: Client Text Notifications" at bounding box center [428, 570] width 350 height 52
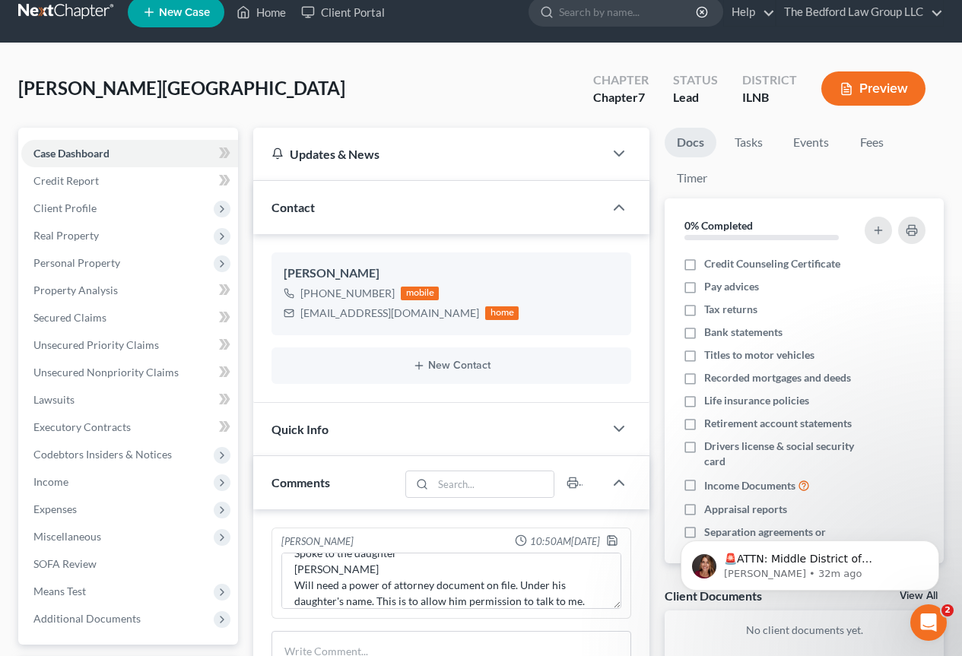
scroll to position [0, 0]
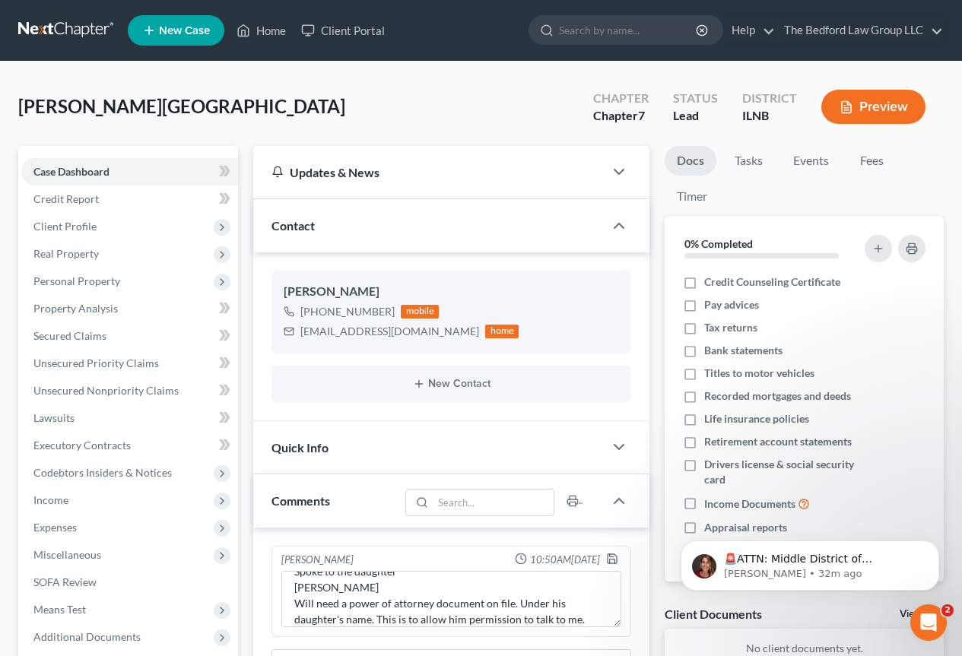
click at [861, 102] on button "Preview" at bounding box center [873, 107] width 104 height 34
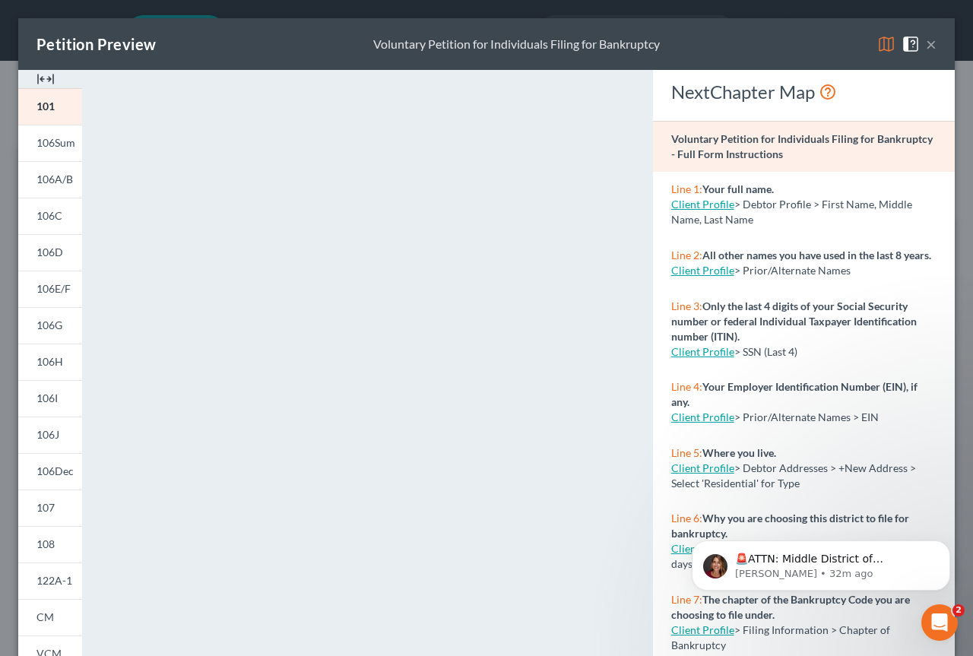
click at [926, 43] on button "×" at bounding box center [931, 44] width 11 height 18
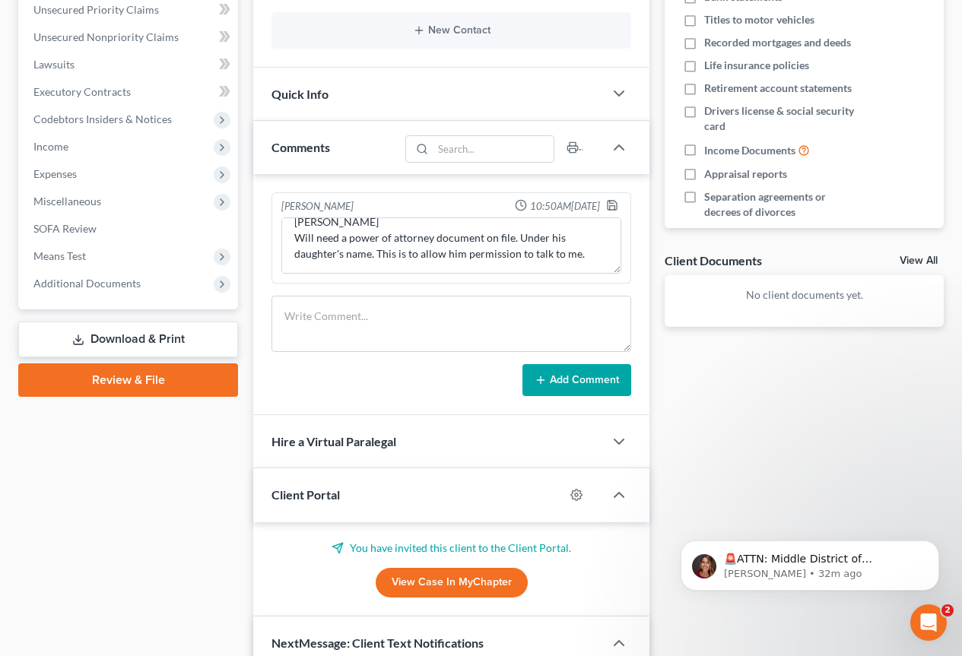
scroll to position [380, 0]
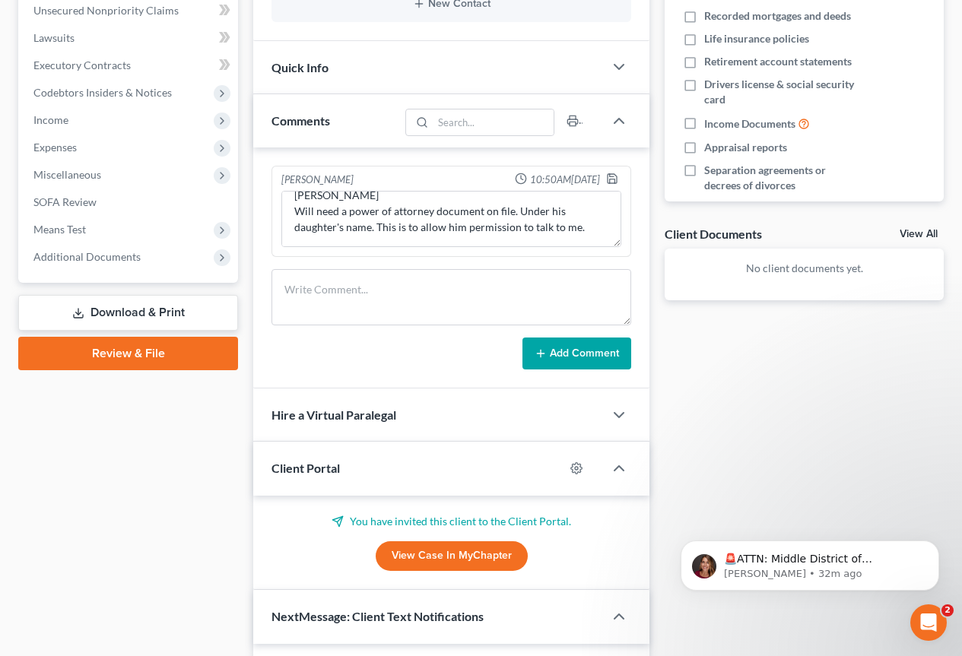
click at [572, 345] on button "Add Comment" at bounding box center [576, 353] width 109 height 32
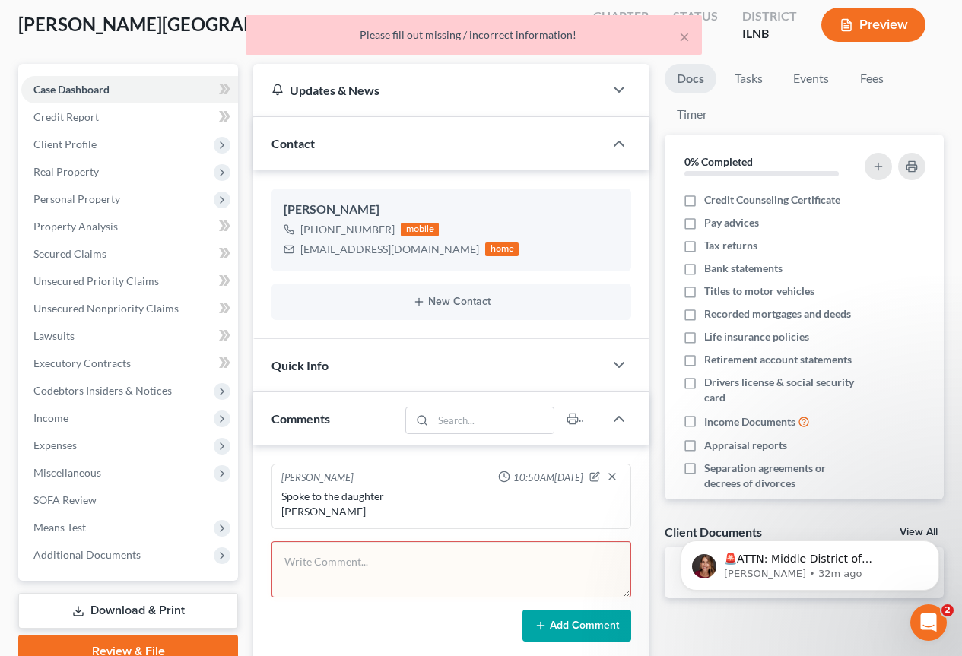
scroll to position [76, 0]
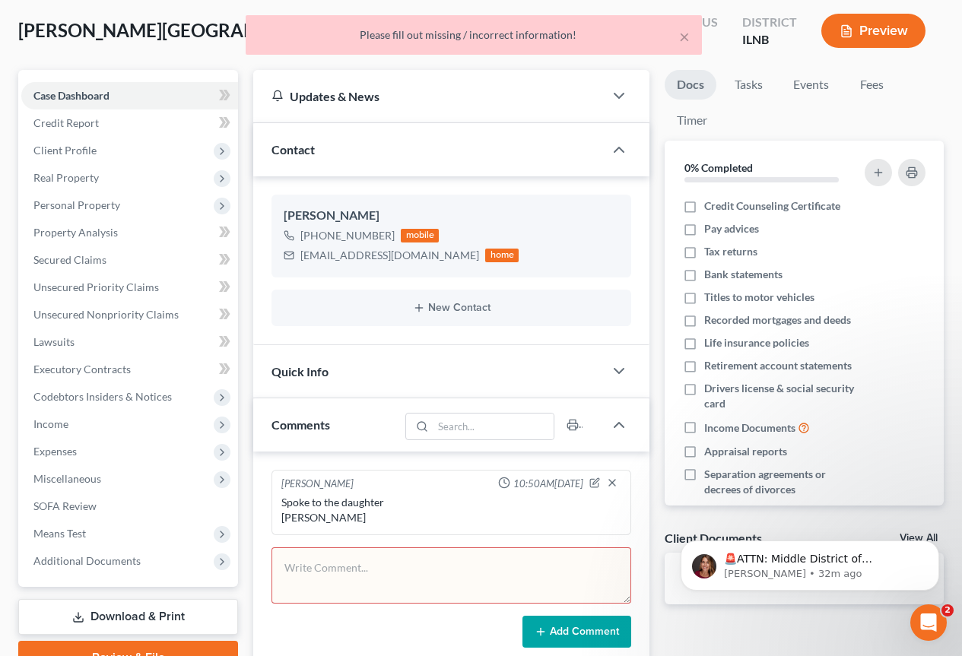
click at [491, 566] on textarea at bounding box center [451, 575] width 360 height 56
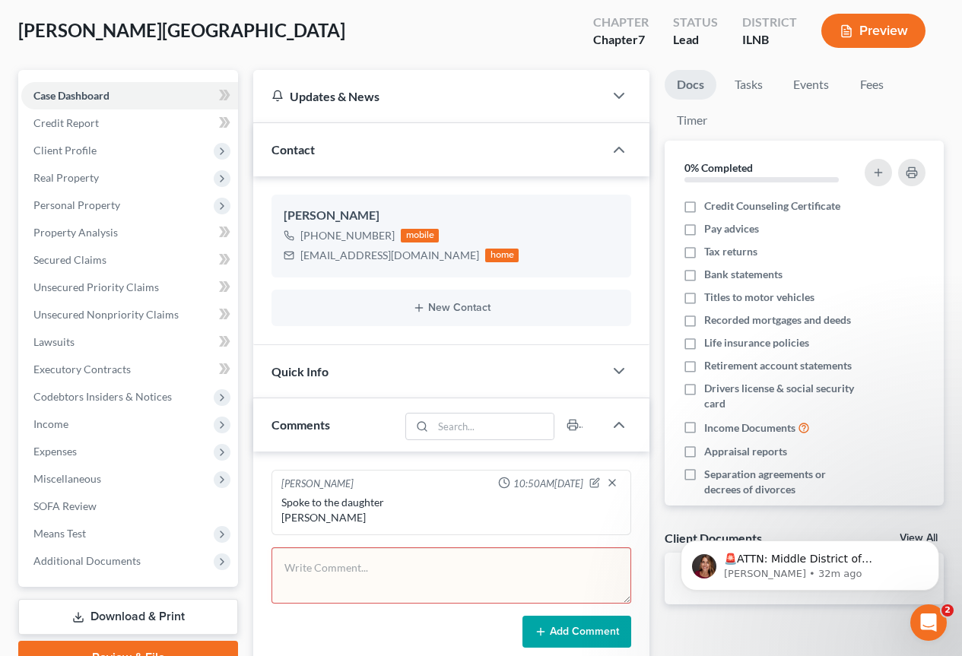
click at [380, 424] on div "Comments" at bounding box center [326, 424] width 146 height 52
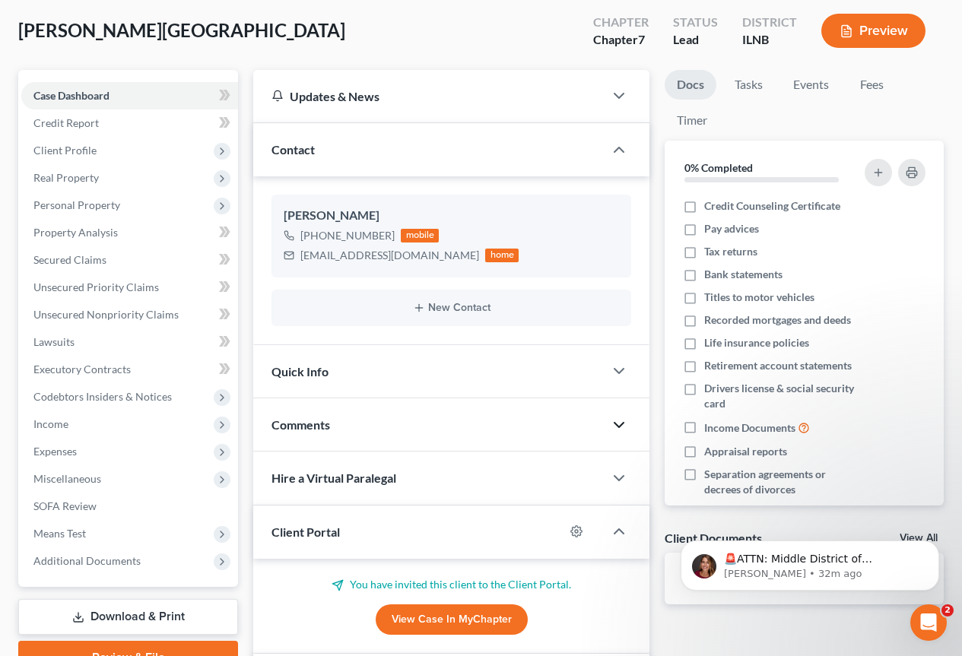
click at [624, 423] on icon "button" at bounding box center [619, 425] width 18 height 18
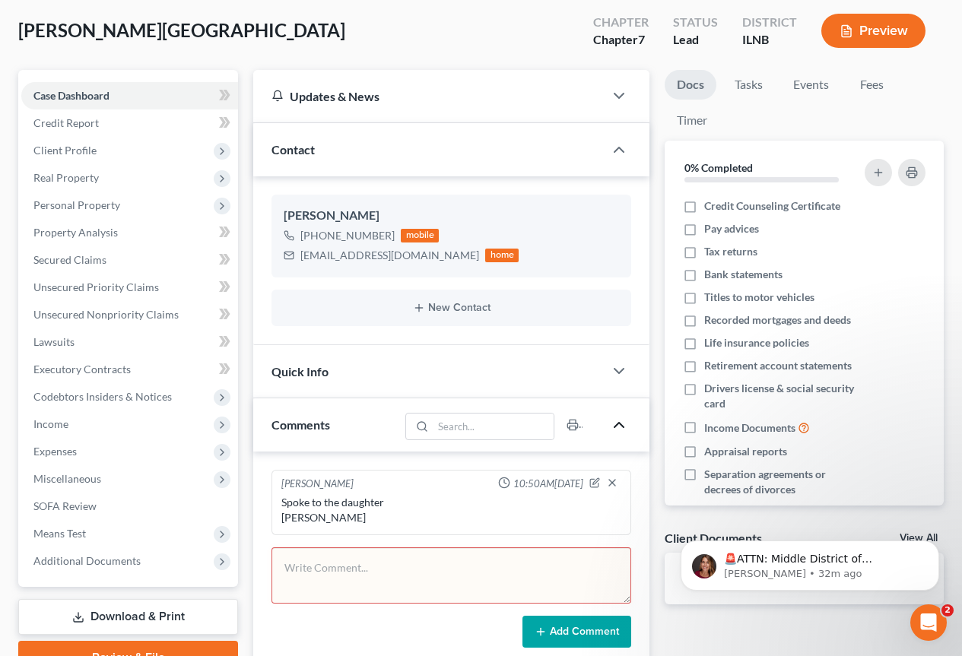
click at [489, 518] on div "Spoke to the daughter [PERSON_NAME]" at bounding box center [451, 510] width 340 height 30
click at [591, 480] on icon "button" at bounding box center [595, 484] width 8 height 8
type textarea "Spoke to the daughter [PERSON_NAME]"
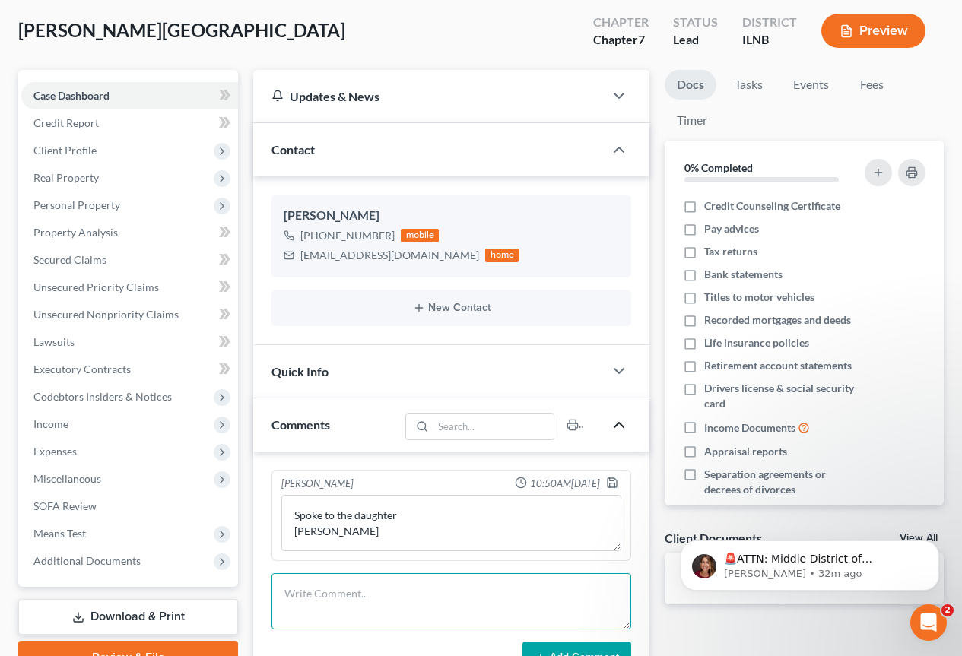
click at [416, 591] on textarea at bounding box center [451, 601] width 360 height 56
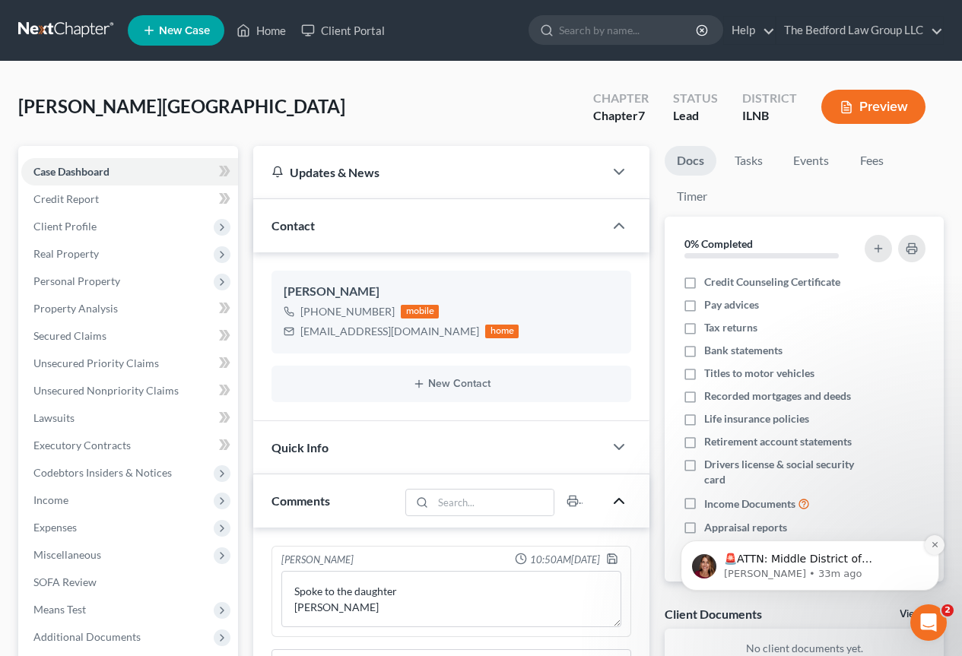
click at [938, 545] on icon "Dismiss notification" at bounding box center [934, 544] width 8 height 8
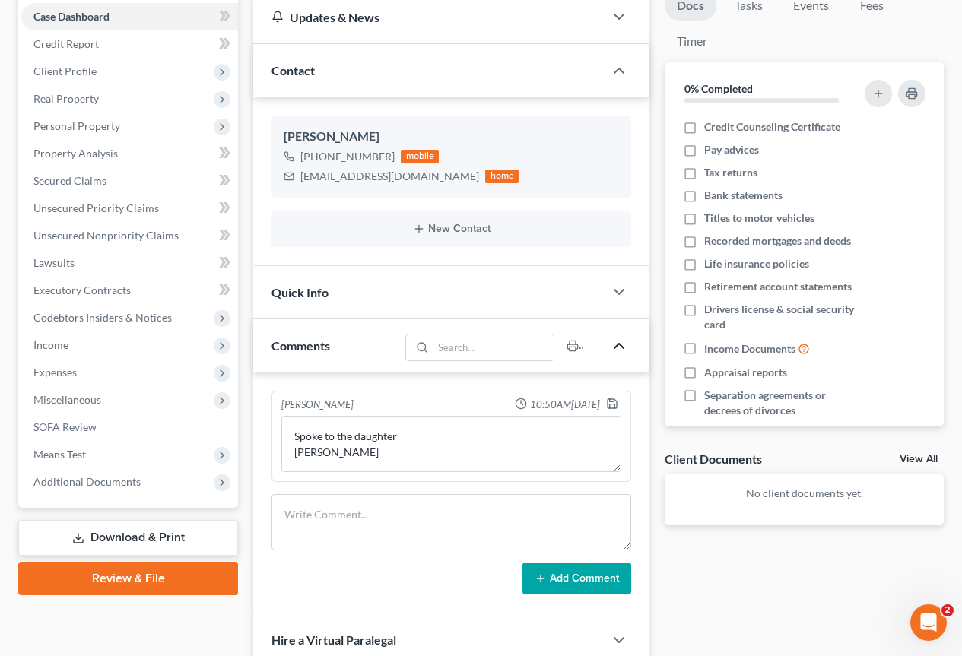
scroll to position [228, 0]
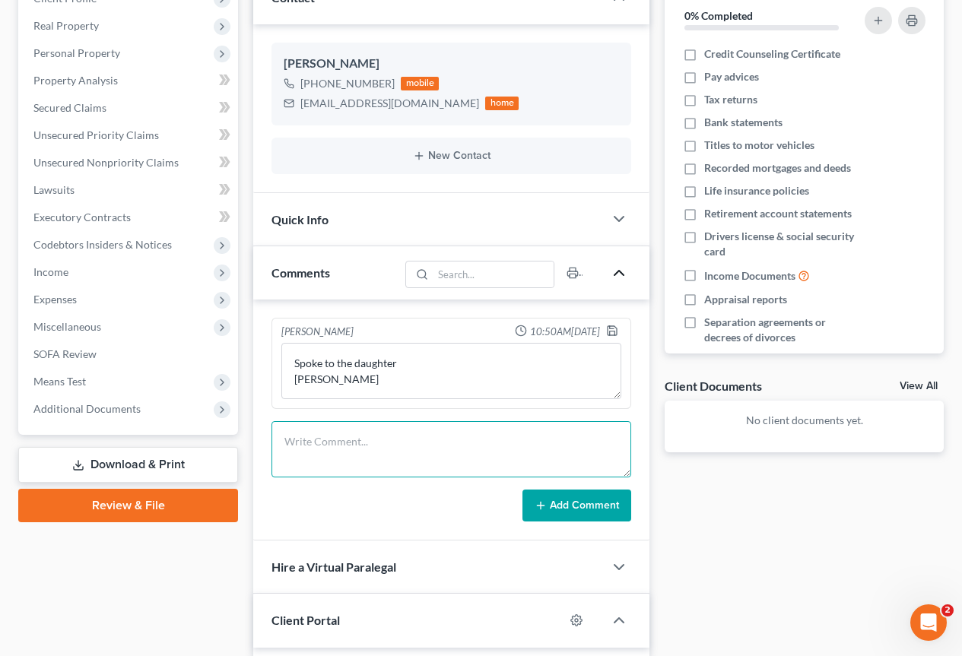
click at [349, 447] on textarea at bounding box center [451, 449] width 360 height 56
type textarea "The father is moving into an apartment. He will not be able to file until after…"
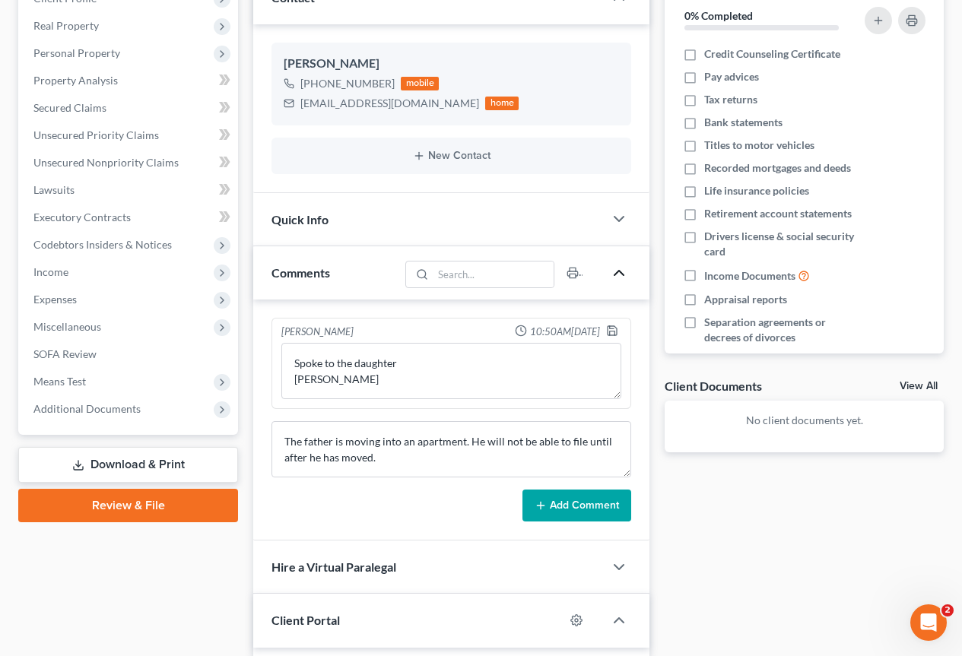
click at [610, 513] on button "Add Comment" at bounding box center [576, 506] width 109 height 32
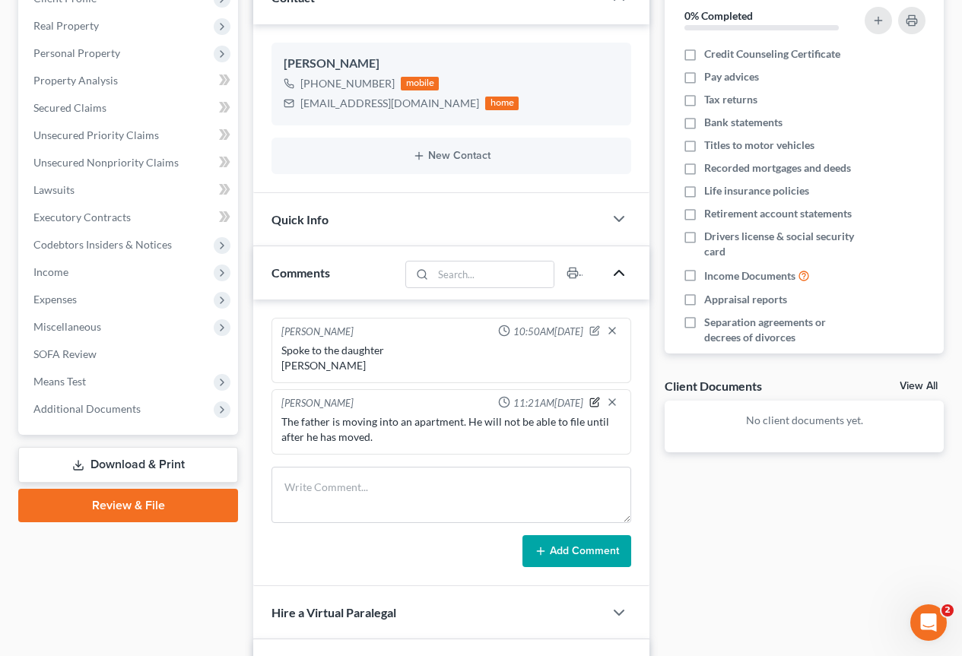
click at [594, 400] on icon "button" at bounding box center [594, 402] width 11 height 11
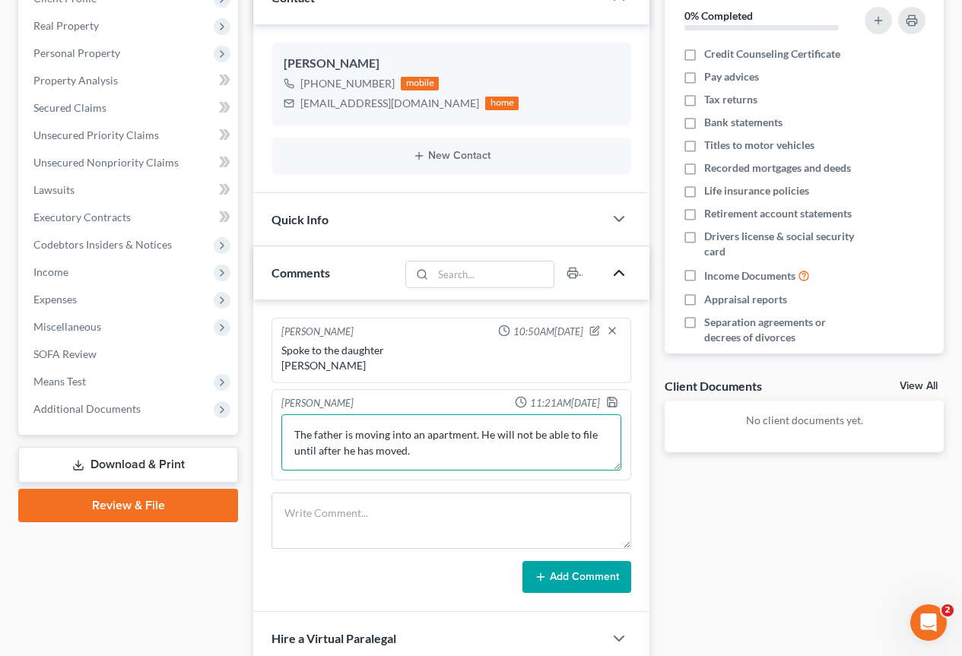
click at [455, 458] on textarea "The father is moving into an apartment. He will not be able to file until after…" at bounding box center [451, 442] width 340 height 56
click at [415, 452] on textarea "The father is moving into an apartment. He will not be able to file until after…" at bounding box center [451, 442] width 340 height 56
click at [457, 448] on textarea "The father is moving into an apartment. He will not be able to file until after…" at bounding box center [451, 442] width 340 height 56
type textarea "The father is moving into an apartment. He will not be able to file until after…"
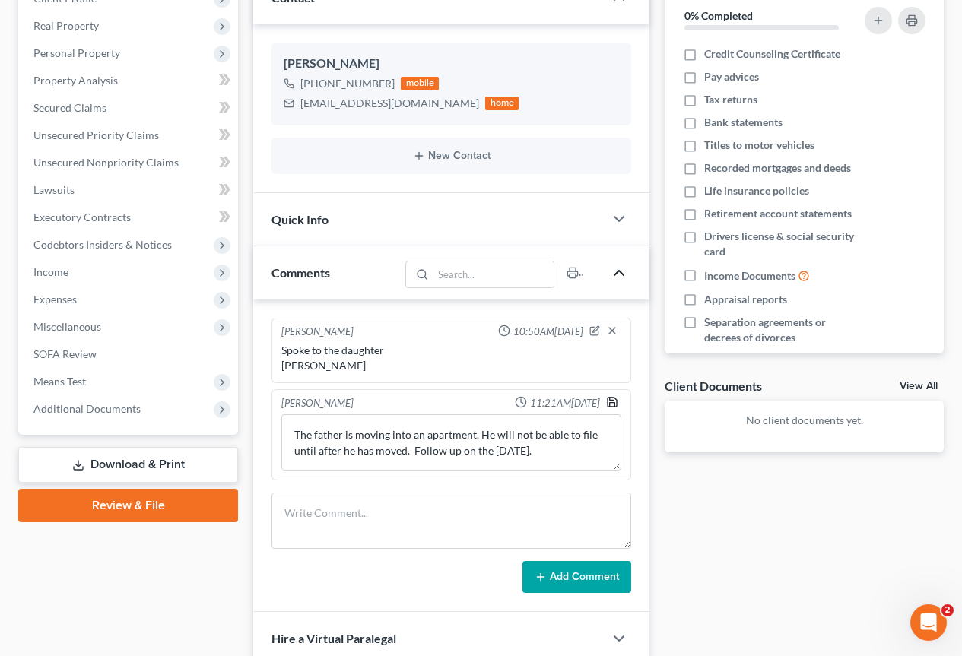
click at [613, 403] on polyline "button" at bounding box center [612, 405] width 5 height 4
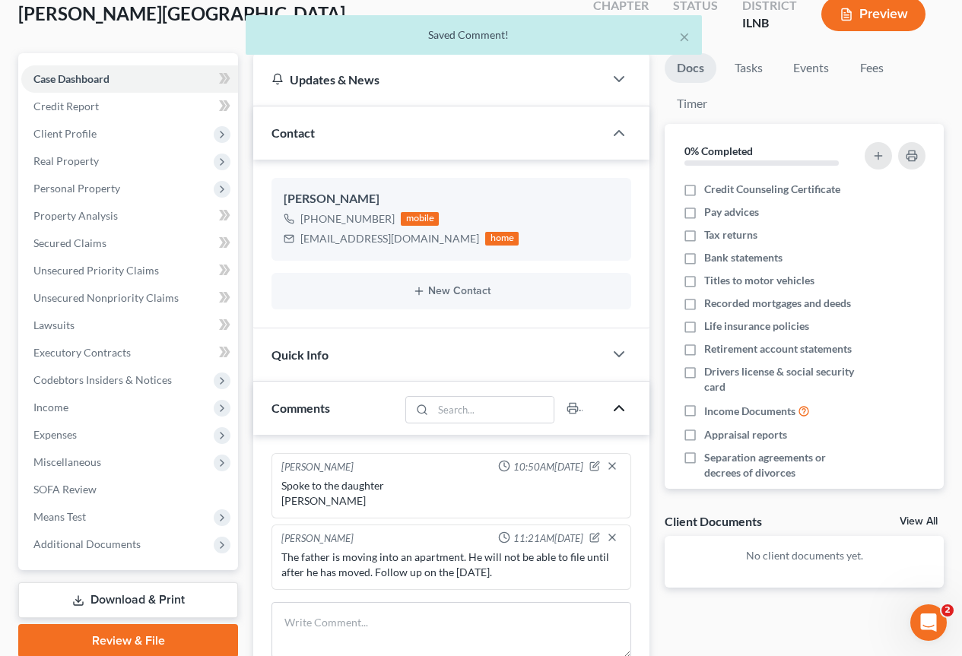
scroll to position [0, 0]
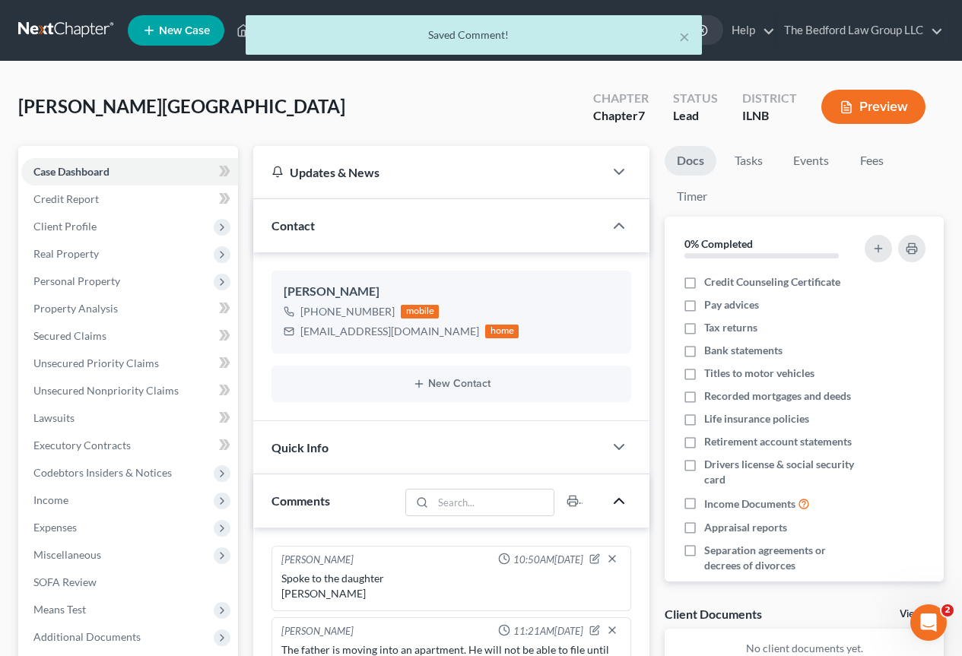
click at [933, 30] on div "× Saved Comment!" at bounding box center [473, 38] width 962 height 47
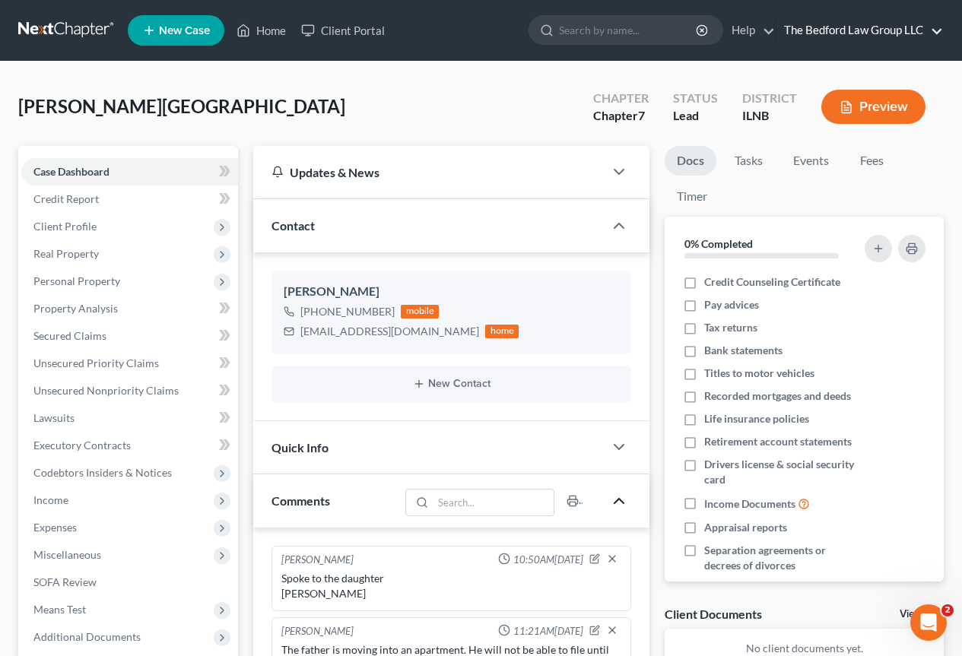
click at [859, 28] on link "The Bedford Law Group LLC" at bounding box center [859, 30] width 166 height 27
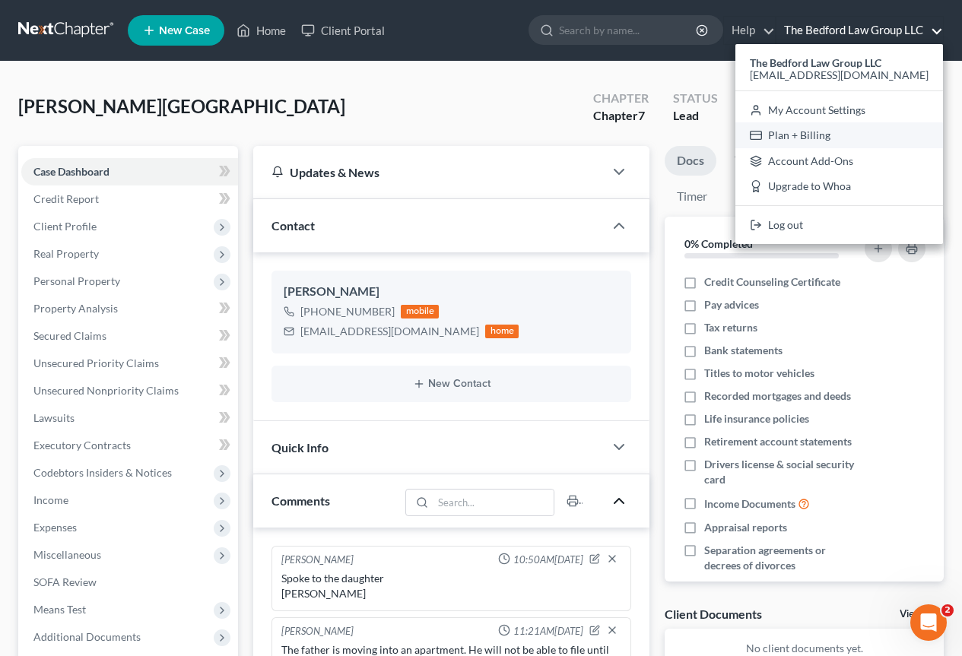
click at [855, 138] on link "Plan + Billing" at bounding box center [839, 135] width 208 height 26
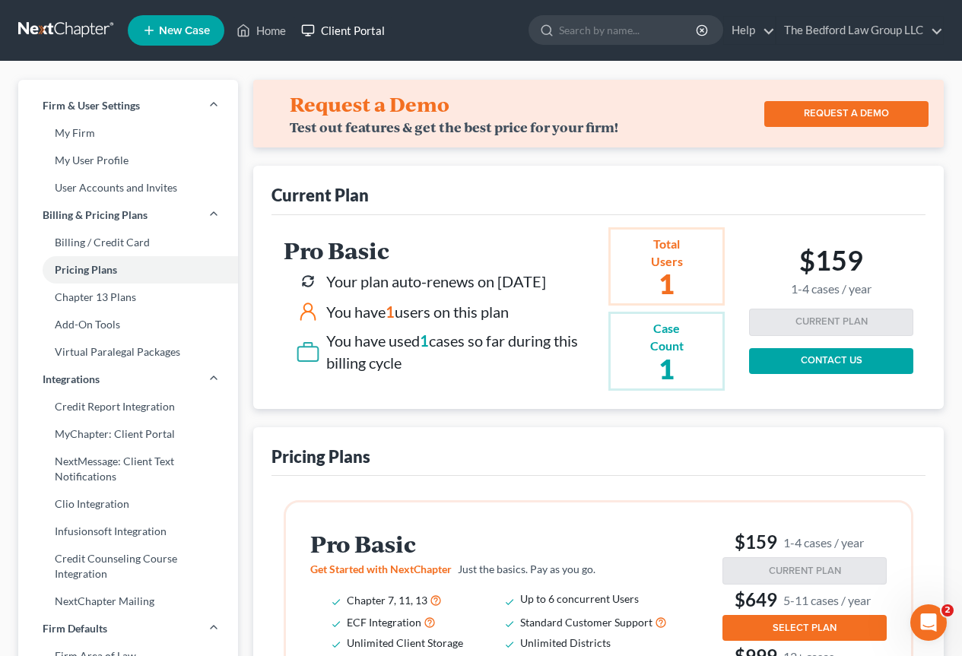
click at [329, 27] on link "Client Portal" at bounding box center [342, 30] width 99 height 27
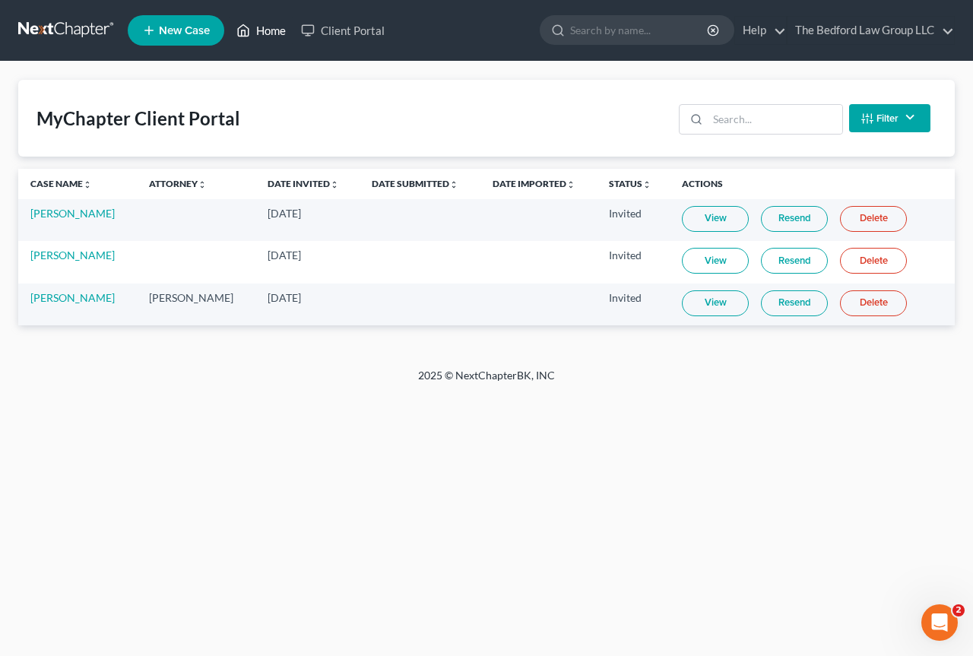
click at [265, 35] on link "Home" at bounding box center [261, 30] width 65 height 27
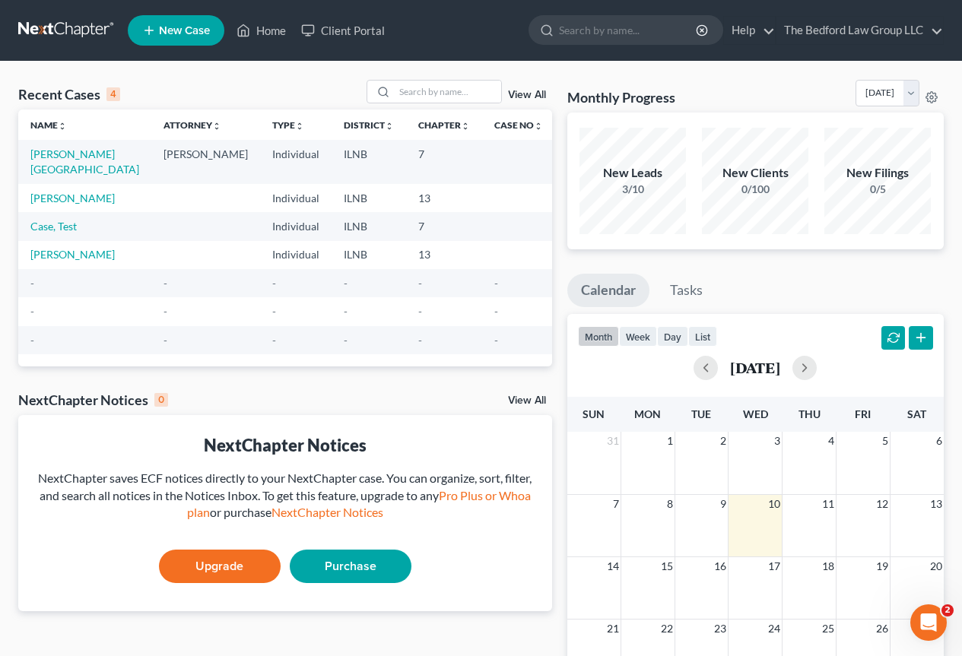
click at [57, 31] on link at bounding box center [66, 30] width 97 height 27
click at [90, 157] on link "[PERSON_NAME][GEOGRAPHIC_DATA]" at bounding box center [84, 161] width 109 height 28
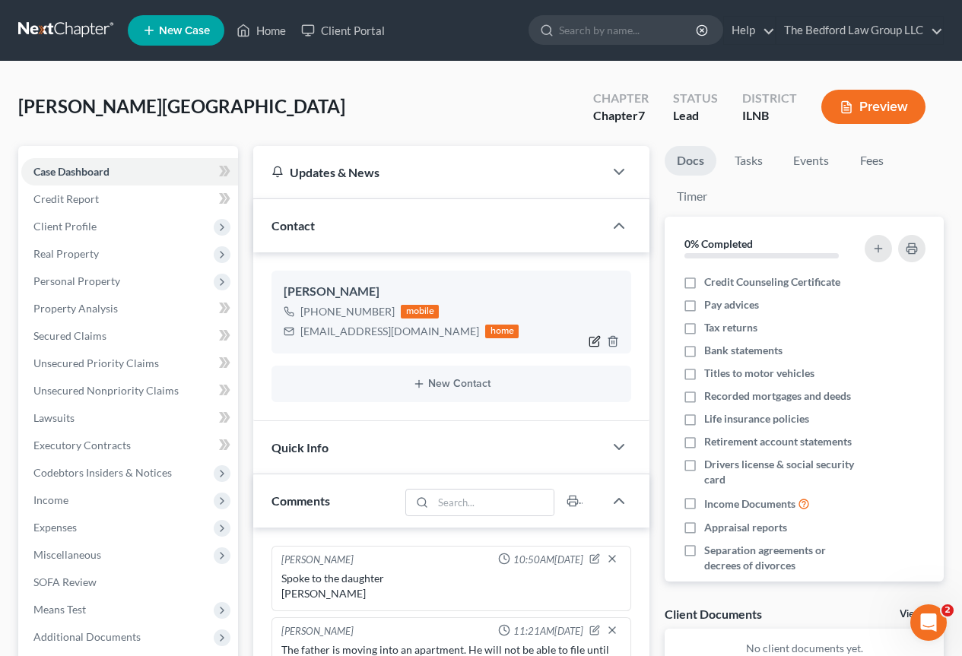
click at [593, 339] on icon "button" at bounding box center [594, 341] width 12 height 12
select select "0"
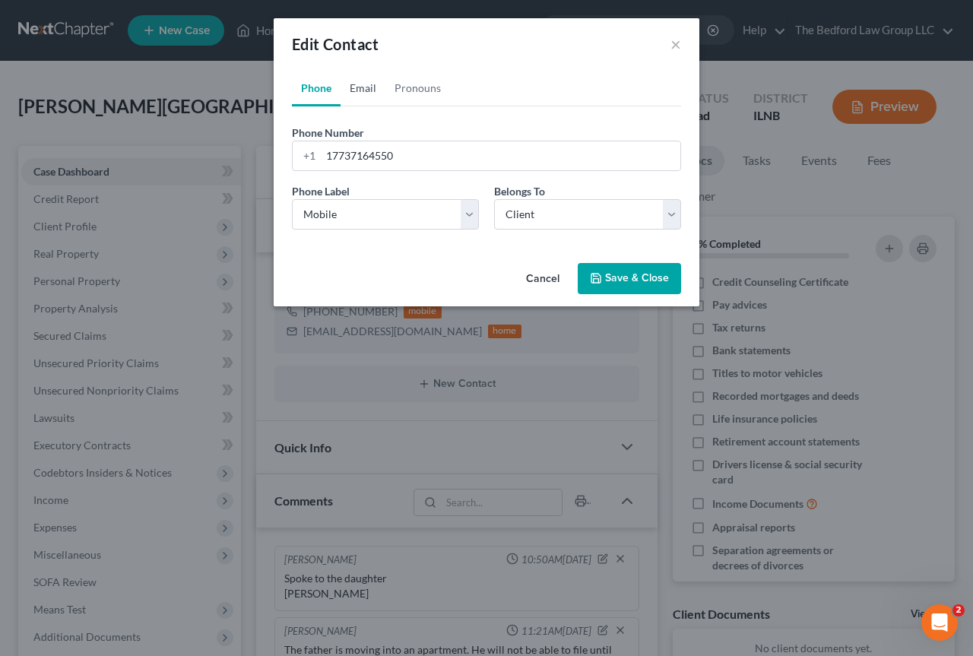
click at [353, 86] on link "Email" at bounding box center [363, 88] width 45 height 36
drag, startPoint x: 493, startPoint y: 155, endPoint x: 306, endPoint y: 147, distance: 186.4
click at [306, 147] on div "[EMAIL_ADDRESS][DOMAIN_NAME]" at bounding box center [486, 156] width 389 height 30
click at [553, 274] on button "Cancel" at bounding box center [543, 280] width 58 height 30
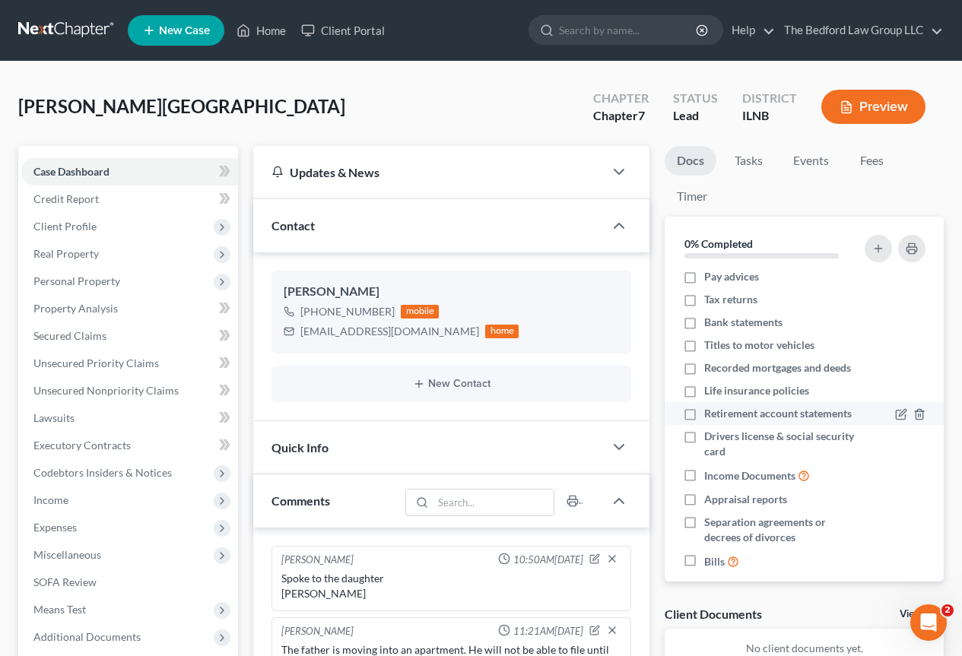
scroll to position [74, 0]
